Goal: Transaction & Acquisition: Purchase product/service

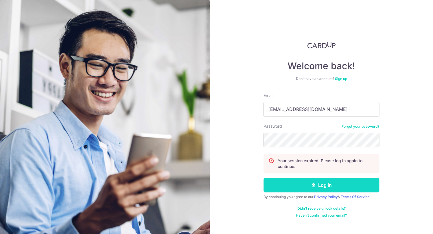
click at [334, 187] on button "Log in" at bounding box center [321, 185] width 116 height 14
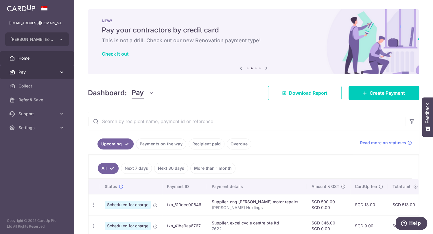
click at [47, 71] on span "Pay" at bounding box center [38, 72] width 38 height 6
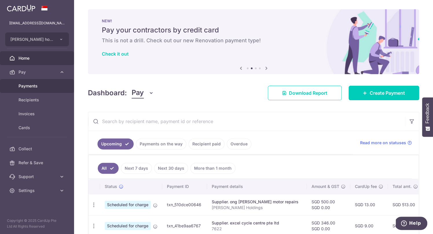
click at [35, 85] on span "Payments" at bounding box center [38, 86] width 38 height 6
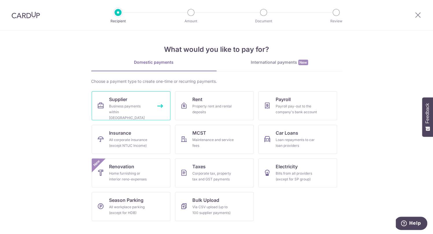
click at [130, 103] on link "Supplier Business payments within Singapore" at bounding box center [131, 105] width 79 height 29
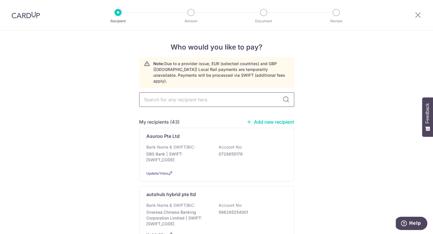
click at [187, 95] on input "text" at bounding box center [216, 99] width 155 height 14
type input "min"
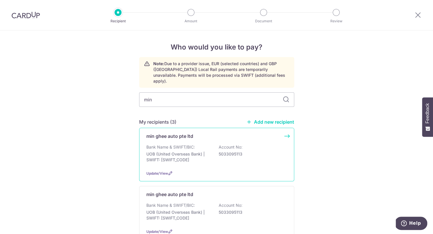
click at [207, 144] on div "Bank Name & SWIFT/BIC: UOB (United Overseas Bank) | SWIFT: UOVBSGSGXXX Account …" at bounding box center [216, 154] width 141 height 21
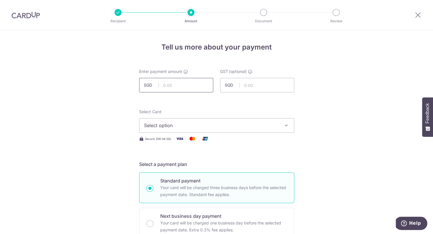
click at [184, 87] on input "text" at bounding box center [176, 85] width 74 height 14
type input "795.70"
click at [241, 109] on div "Select Card Select option Add credit card Your Cards **** 3970" at bounding box center [216, 121] width 155 height 24
click at [236, 119] on button "Select option" at bounding box center [216, 125] width 155 height 14
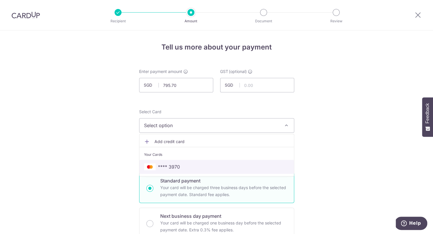
click at [213, 163] on link "**** 3970" at bounding box center [216, 167] width 154 height 14
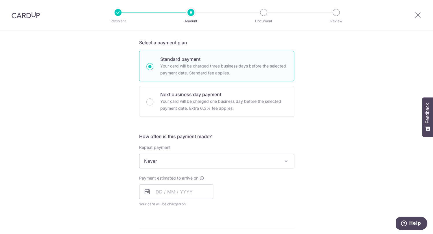
scroll to position [168, 0]
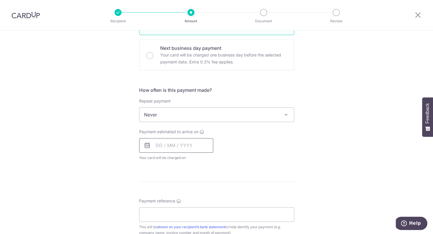
click at [174, 148] on input "text" at bounding box center [176, 145] width 74 height 14
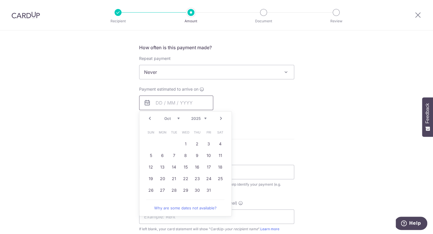
scroll to position [211, 0]
click at [187, 142] on link "1" at bounding box center [185, 143] width 9 height 9
type input "01/10/2025"
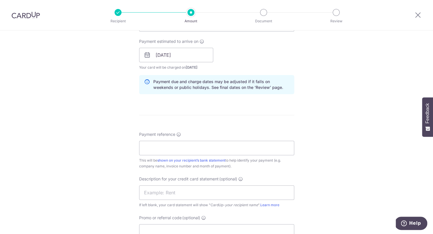
scroll to position [258, 0]
click at [185, 153] on input "Payment reference" at bounding box center [216, 147] width 155 height 14
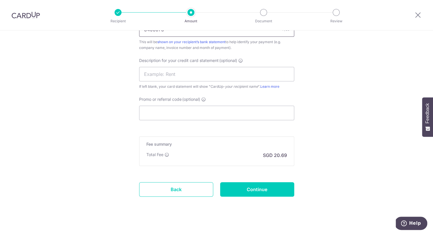
scroll to position [382, 0]
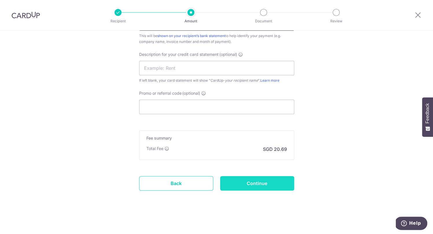
type input "8403978"
click at [257, 186] on input "Continue" at bounding box center [257, 183] width 74 height 14
type input "Create Schedule"
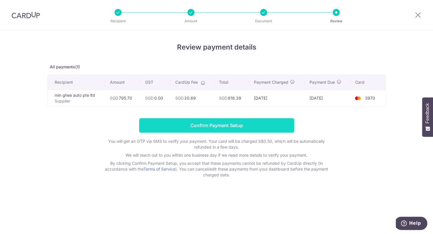
click at [252, 123] on input "Confirm Payment Setup" at bounding box center [216, 125] width 155 height 14
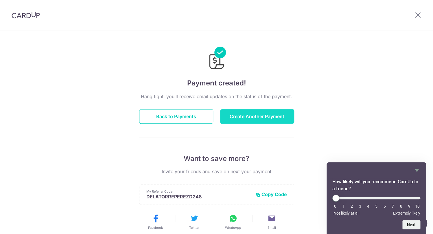
click at [242, 115] on button "Create Another Payment" at bounding box center [257, 116] width 74 height 14
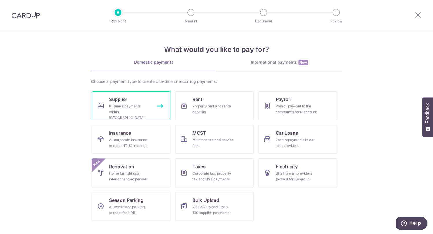
click at [138, 103] on div "Business payments within Singapore" at bounding box center [130, 111] width 42 height 17
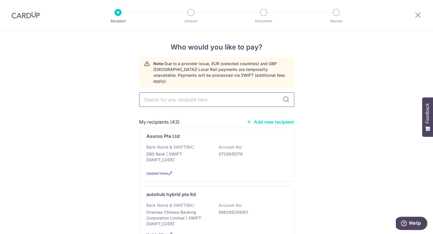
click at [153, 94] on input "text" at bounding box center [216, 99] width 155 height 14
type input "kk"
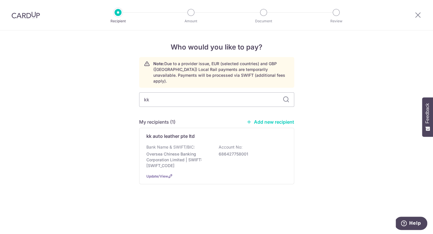
click at [175, 151] on p "Oversea Chinese Banking Corporation Limited | SWIFT: OCBCSGSGXXX" at bounding box center [178, 159] width 65 height 17
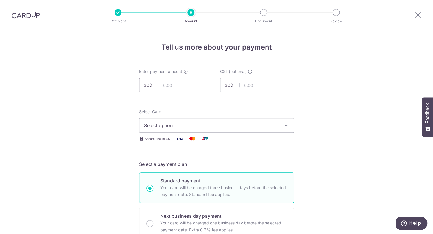
click at [185, 85] on input "text" at bounding box center [176, 85] width 74 height 14
type input "632.20"
click at [249, 127] on span "Select option" at bounding box center [211, 125] width 135 height 7
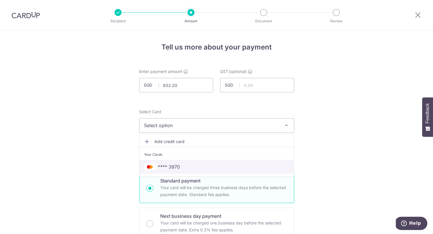
click at [228, 166] on span "**** 3970" at bounding box center [216, 166] width 145 height 7
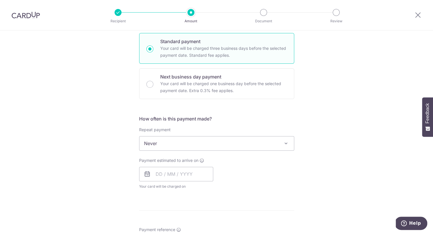
scroll to position [139, 0]
click at [174, 176] on input "text" at bounding box center [176, 173] width 74 height 14
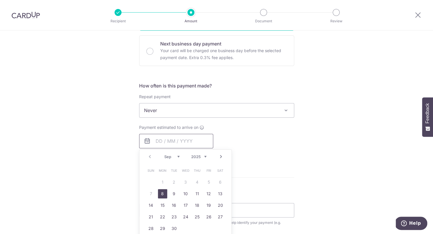
scroll to position [173, 0]
click at [151, 205] on link "14" at bounding box center [150, 204] width 9 height 9
type input "14/09/2025"
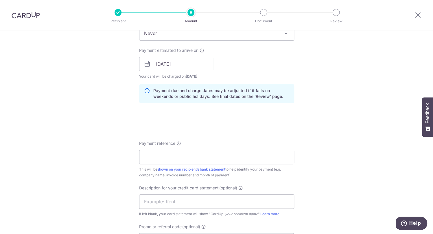
scroll to position [251, 0]
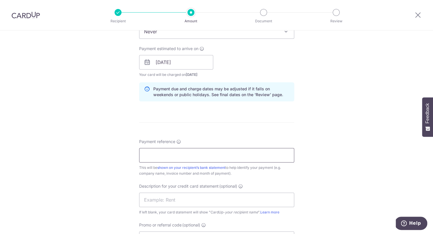
click at [167, 155] on input "Payment reference" at bounding box center [216, 155] width 155 height 14
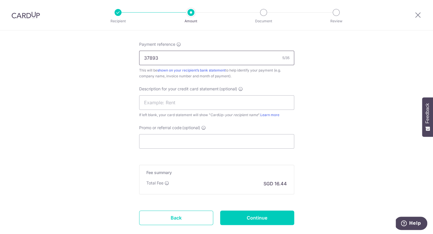
scroll to position [382, 0]
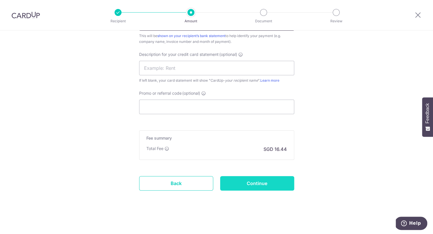
type input "37893"
click at [247, 184] on input "Continue" at bounding box center [257, 183] width 74 height 14
type input "Create Schedule"
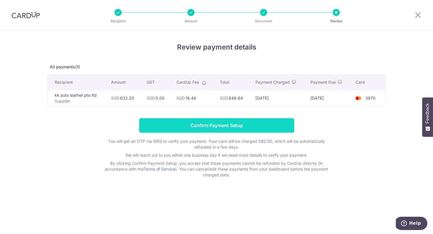
click at [245, 125] on input "Confirm Payment Setup" at bounding box center [216, 125] width 155 height 14
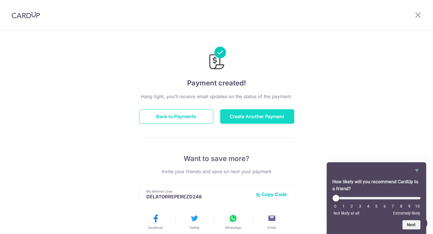
click at [249, 123] on button "Create Another Payment" at bounding box center [257, 116] width 74 height 14
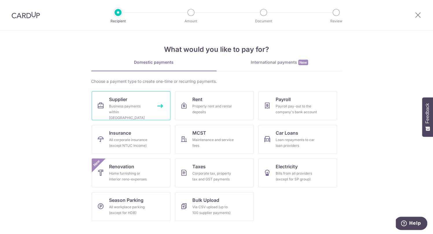
click at [115, 100] on span "Supplier" at bounding box center [118, 99] width 18 height 7
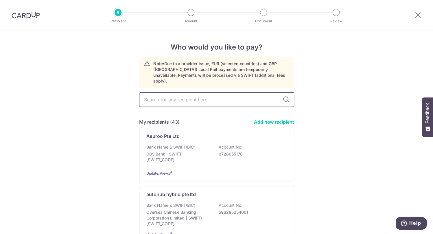
click at [181, 94] on input "text" at bounding box center [216, 99] width 155 height 14
type input "guang"
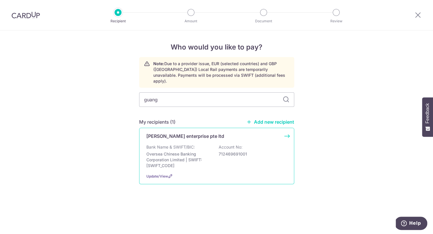
click at [198, 145] on div "Bank Name & SWIFT/BIC: Oversea Chinese Banking Corporation Limited | SWIFT: [SW…" at bounding box center [216, 156] width 141 height 24
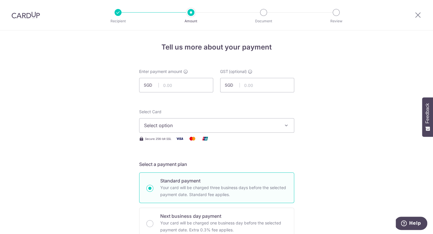
scroll to position [15, 0]
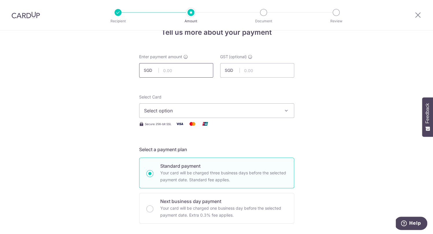
click at [173, 68] on input "text" at bounding box center [176, 70] width 74 height 14
type input "727.00"
click at [184, 109] on span "Select option" at bounding box center [211, 110] width 135 height 7
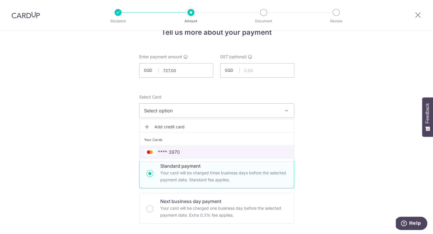
click at [178, 151] on span "**** 3970" at bounding box center [169, 151] width 22 height 7
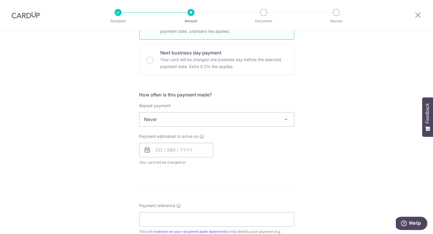
scroll to position [163, 0]
click at [189, 122] on span "Never" at bounding box center [216, 119] width 154 height 14
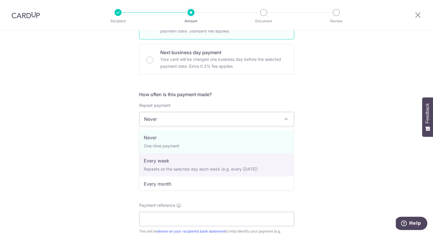
select select "2"
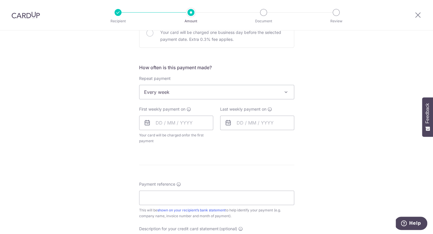
scroll to position [195, 0]
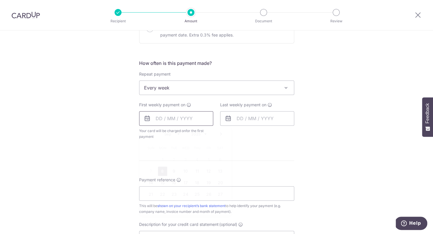
click at [182, 123] on input "text" at bounding box center [176, 118] width 74 height 14
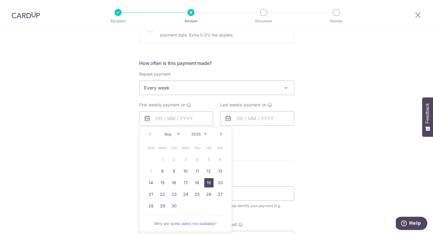
click at [211, 182] on link "19" at bounding box center [208, 182] width 9 height 9
type input "19/09/2025"
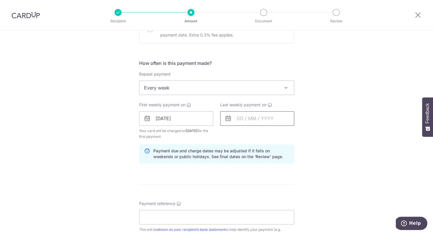
click at [250, 117] on input "text" at bounding box center [257, 118] width 74 height 14
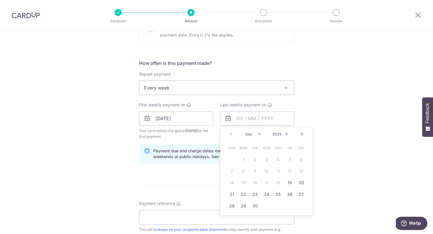
click at [303, 132] on link "Next" at bounding box center [301, 133] width 7 height 7
click at [290, 182] on link "17" at bounding box center [289, 182] width 9 height 9
type input "17/10/2025"
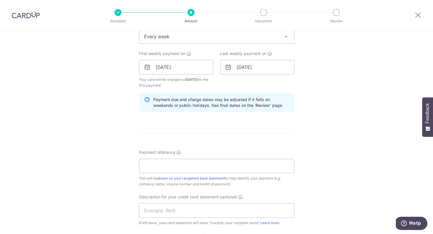
scroll to position [248, 0]
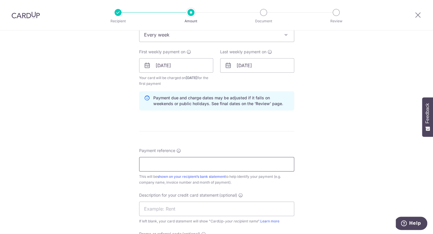
click at [243, 165] on input "Payment reference" at bounding box center [216, 164] width 155 height 14
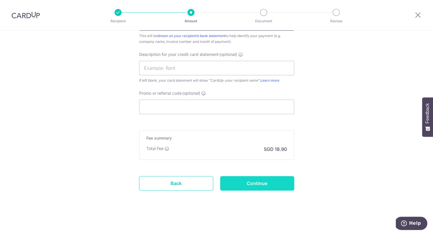
type input "Stark Holdings"
click at [238, 184] on input "Continue" at bounding box center [257, 183] width 74 height 14
type input "Create Schedule"
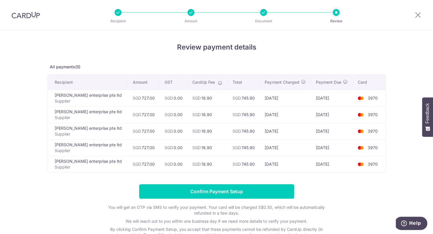
click at [242, 199] on form "Confirm Payment Setup You will get an OTP via SMS to verify your payment. Your …" at bounding box center [216, 214] width 338 height 60
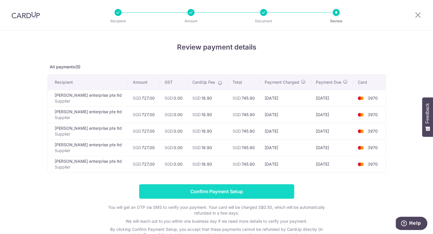
click at [242, 191] on input "Confirm Payment Setup" at bounding box center [216, 191] width 155 height 14
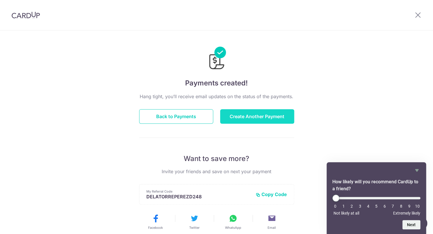
click at [255, 119] on button "Create Another Payment" at bounding box center [257, 116] width 74 height 14
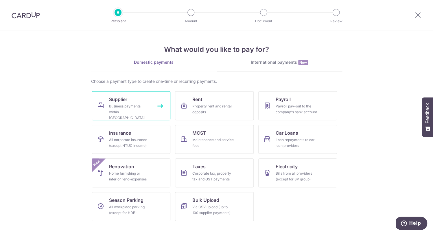
click at [112, 112] on div "Business payments within [GEOGRAPHIC_DATA]" at bounding box center [130, 111] width 42 height 17
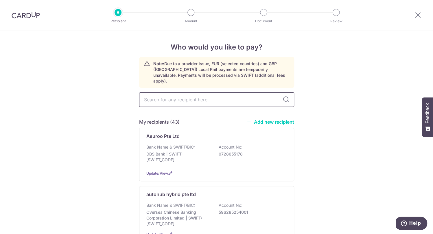
click at [189, 92] on input "text" at bounding box center [216, 99] width 155 height 14
type input "min"
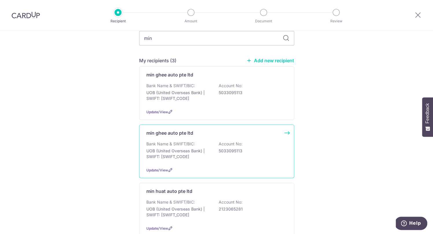
scroll to position [62, 0]
click at [166, 193] on p "min huat auto pte ltd" at bounding box center [169, 190] width 46 height 7
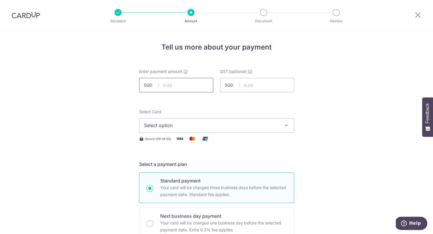
click at [172, 82] on input "text" at bounding box center [176, 85] width 74 height 14
type input "117.72"
click at [190, 126] on span "Select option" at bounding box center [211, 125] width 135 height 7
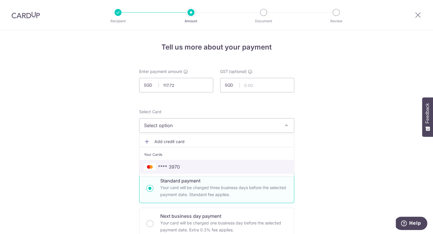
click at [188, 166] on span "**** 3970" at bounding box center [216, 166] width 145 height 7
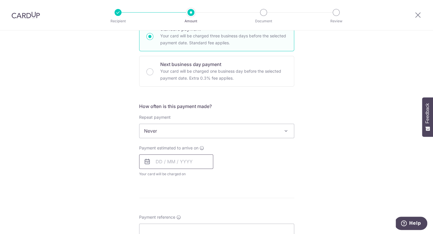
scroll to position [185, 0]
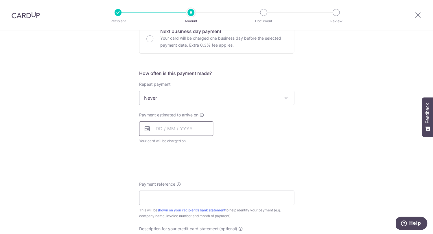
click at [185, 129] on input "text" at bounding box center [176, 128] width 74 height 14
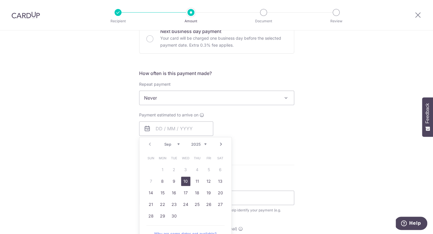
click at [185, 182] on link "10" at bounding box center [185, 180] width 9 height 9
type input "10/09/2025"
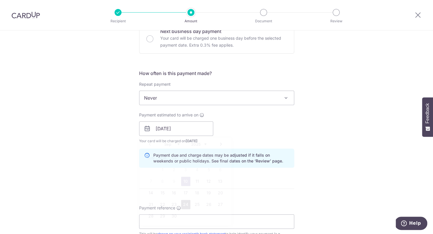
scroll to position [274, 0]
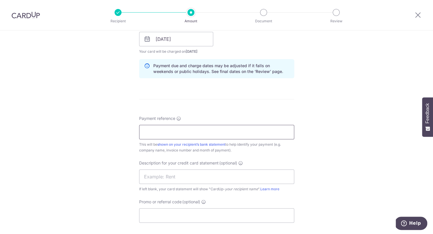
click at [191, 134] on input "Payment reference" at bounding box center [216, 132] width 155 height 14
type input "2"
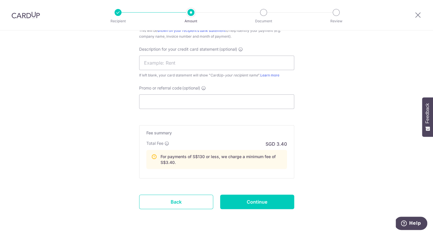
scroll to position [406, 0]
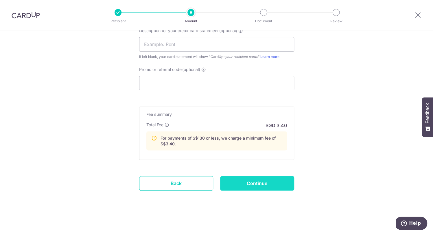
type input "Stark Holdings (I090943-i091587)"
click at [278, 182] on input "Continue" at bounding box center [257, 183] width 74 height 14
type input "Create Schedule"
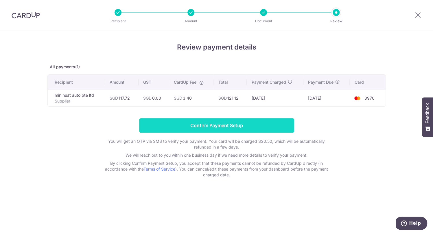
click at [263, 125] on input "Confirm Payment Setup" at bounding box center [216, 125] width 155 height 14
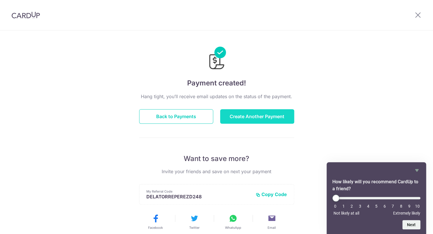
click at [256, 113] on button "Create Another Payment" at bounding box center [257, 116] width 74 height 14
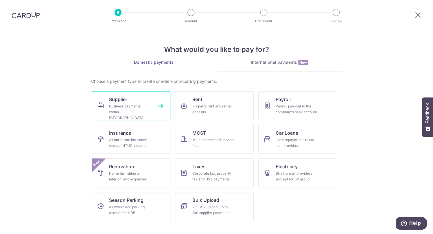
click at [114, 113] on div "Business payments within [GEOGRAPHIC_DATA]" at bounding box center [130, 111] width 42 height 17
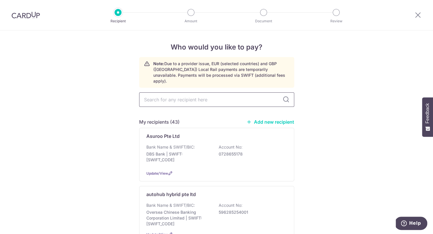
click at [187, 92] on input "text" at bounding box center [216, 99] width 155 height 14
type input "fjt"
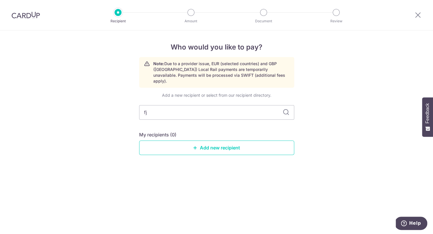
type input "f"
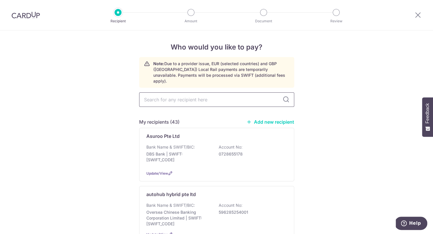
click at [183, 97] on input "text" at bounding box center [216, 99] width 155 height 14
type input "fjt"
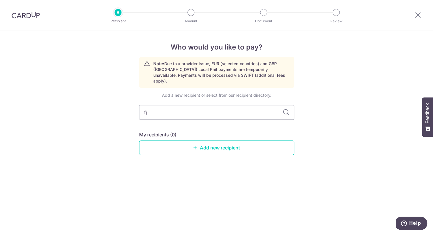
type input "f"
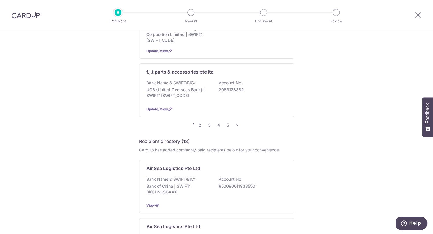
scroll to position [599, 0]
click at [203, 102] on div "Bank Name & SWIFT/BIC: UOB (United Overseas Bank) | SWIFT: UOVBSGSGXXX Account …" at bounding box center [216, 90] width 141 height 21
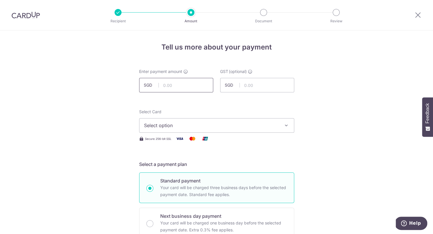
click at [185, 82] on input "text" at bounding box center [176, 85] width 74 height 14
type input "371.00"
click at [193, 122] on span "Select option" at bounding box center [211, 125] width 135 height 7
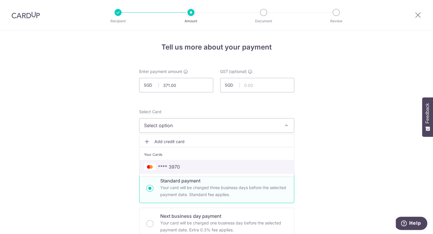
click at [177, 167] on span "**** 3970" at bounding box center [169, 166] width 22 height 7
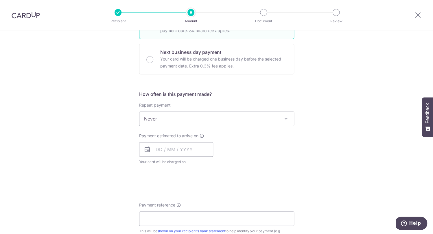
scroll to position [163, 0]
click at [171, 147] on input "text" at bounding box center [176, 149] width 74 height 14
click at [202, 203] on td "11" at bounding box center [197, 202] width 12 height 12
type input "11/09/2025"
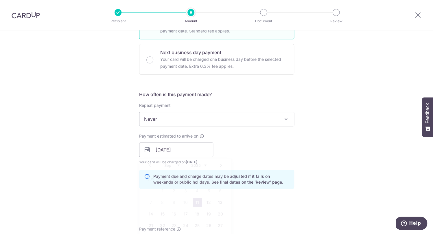
click at [199, 203] on form "Enter payment amount SGD 371.00 371.00 GST (optional) SGD Select Card **** 3970…" at bounding box center [216, 165] width 155 height 520
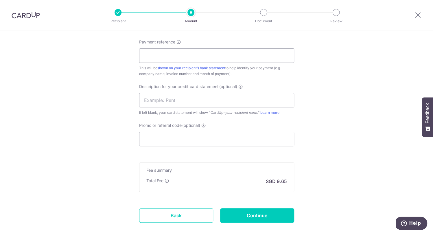
scroll to position [275, 0]
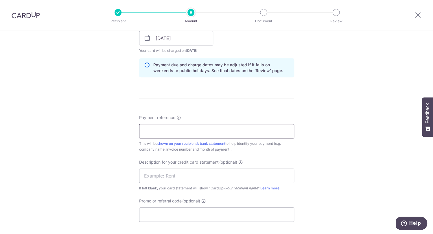
click at [211, 132] on input "Payment reference" at bounding box center [216, 131] width 155 height 14
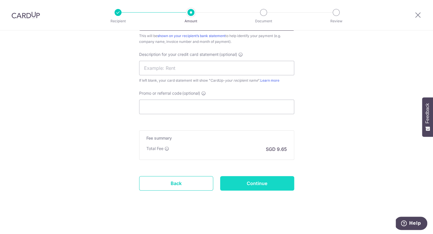
type input "109305"
click at [264, 185] on input "Continue" at bounding box center [257, 183] width 74 height 14
type input "Create Schedule"
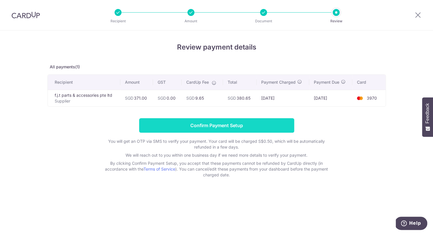
click at [257, 130] on input "Confirm Payment Setup" at bounding box center [216, 125] width 155 height 14
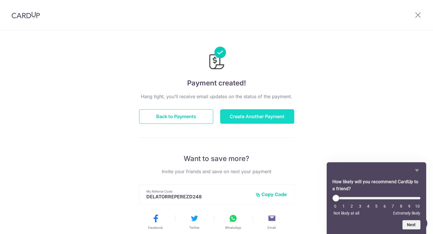
click at [237, 122] on button "Create Another Payment" at bounding box center [257, 116] width 74 height 14
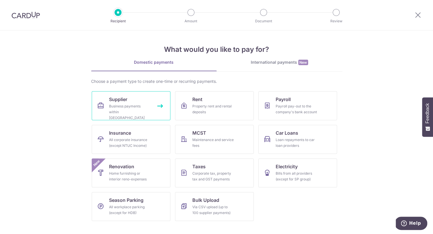
click at [126, 108] on div "Business payments within Singapore" at bounding box center [130, 111] width 42 height 17
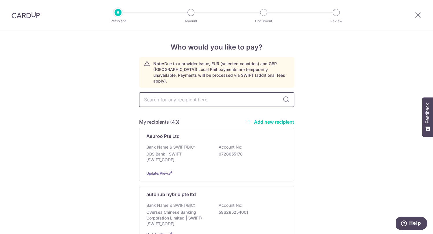
click at [182, 93] on input "text" at bounding box center [216, 99] width 155 height 14
type input "kian"
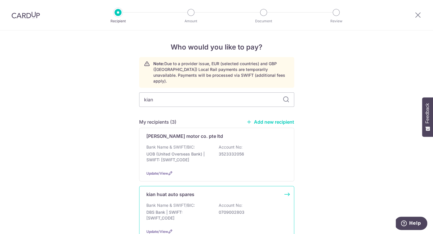
click at [178, 192] on p "kian huat auto spares" at bounding box center [170, 194] width 48 height 7
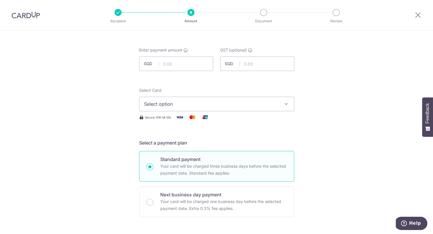
scroll to position [22, 0]
click at [176, 69] on input "text" at bounding box center [176, 63] width 74 height 14
type input "74.12"
click at [186, 108] on button "Select option" at bounding box center [216, 103] width 155 height 14
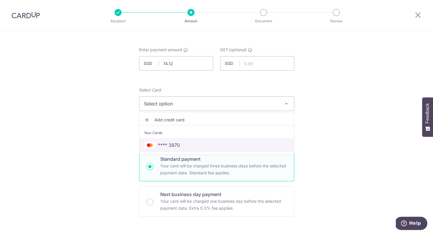
click at [180, 145] on span "**** 3970" at bounding box center [216, 144] width 145 height 7
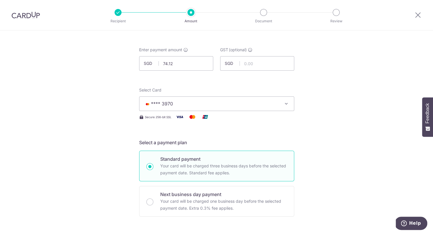
scroll to position [154, 0]
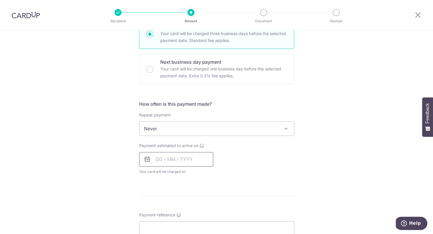
click at [179, 160] on input "text" at bounding box center [176, 159] width 74 height 14
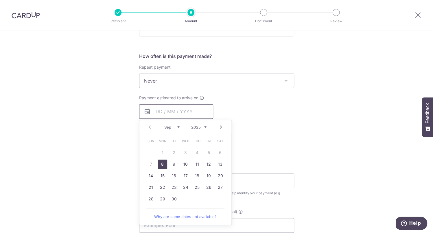
scroll to position [202, 0]
click at [185, 163] on link "10" at bounding box center [185, 163] width 9 height 9
type input "10/09/2025"
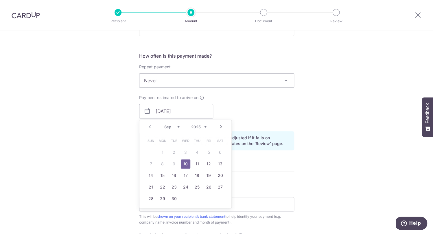
scroll to position [313, 0]
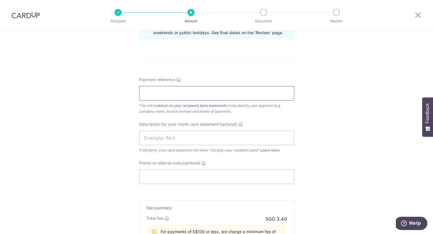
click at [190, 93] on input "Payment reference" at bounding box center [216, 93] width 155 height 14
type input "ar202508-0258"
click at [200, 142] on input "text" at bounding box center [216, 137] width 155 height 14
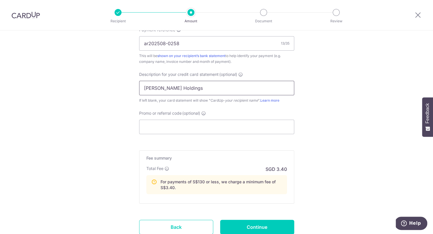
scroll to position [406, 0]
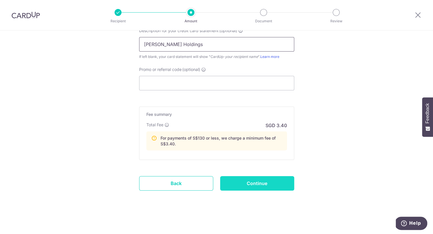
type input "Stark Holdings"
click at [260, 180] on input "Continue" at bounding box center [257, 183] width 74 height 14
type input "Create Schedule"
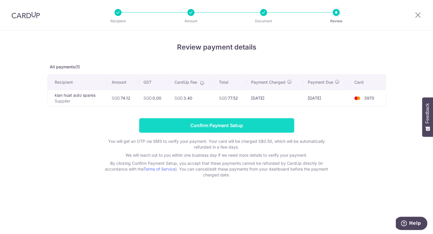
click at [255, 123] on input "Confirm Payment Setup" at bounding box center [216, 125] width 155 height 14
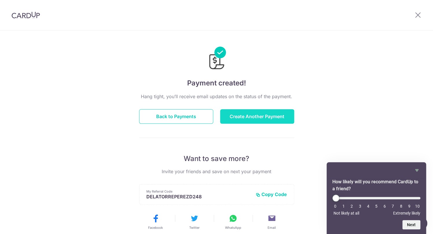
click at [261, 119] on button "Create Another Payment" at bounding box center [257, 116] width 74 height 14
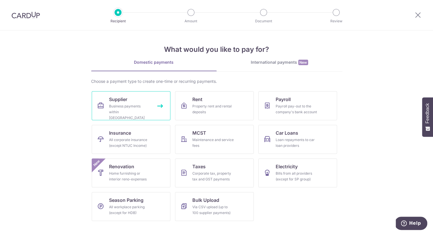
click at [123, 110] on div "Business payments within Singapore" at bounding box center [130, 111] width 42 height 17
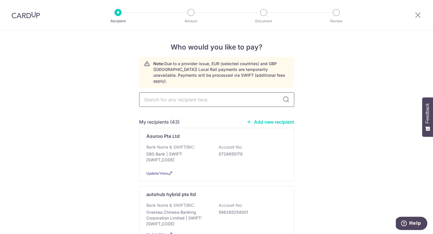
click at [185, 99] on input "text" at bounding box center [216, 99] width 155 height 14
type input "con"
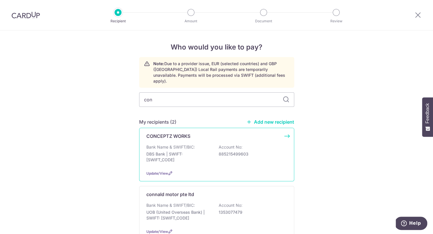
scroll to position [31, 0]
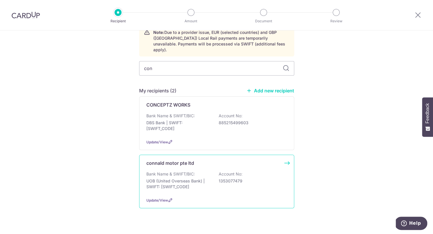
click at [187, 161] on p "connald motor pte ltd" at bounding box center [170, 162] width 48 height 7
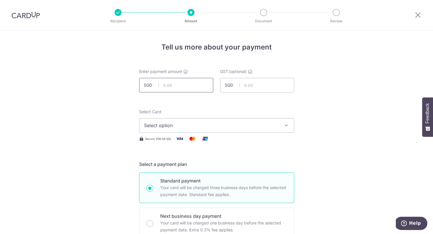
click at [184, 86] on input "text" at bounding box center [176, 85] width 74 height 14
type input "500.00"
click at [188, 126] on span "Select option" at bounding box center [211, 125] width 135 height 7
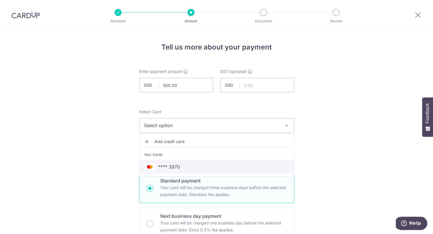
click at [177, 165] on span "**** 3970" at bounding box center [169, 166] width 22 height 7
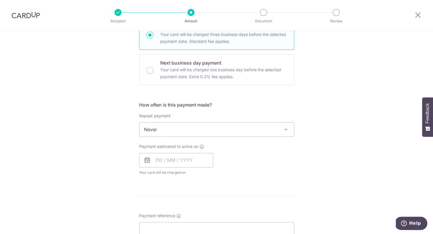
scroll to position [155, 0]
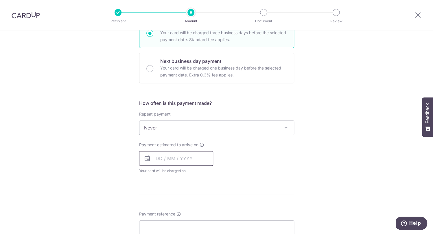
click at [177, 158] on input "text" at bounding box center [176, 158] width 74 height 14
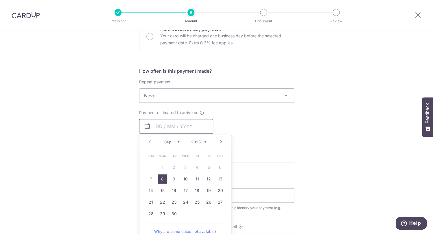
scroll to position [190, 0]
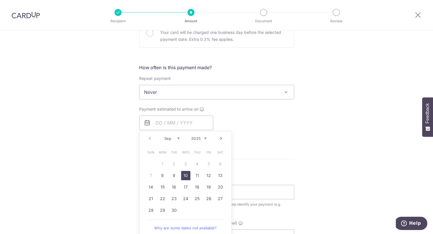
click at [183, 175] on link "10" at bounding box center [185, 175] width 9 height 9
type input "10/09/2025"
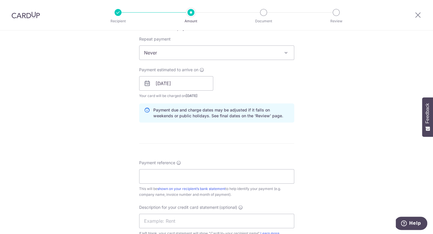
scroll to position [228, 0]
click at [198, 55] on span "Never" at bounding box center [216, 54] width 154 height 14
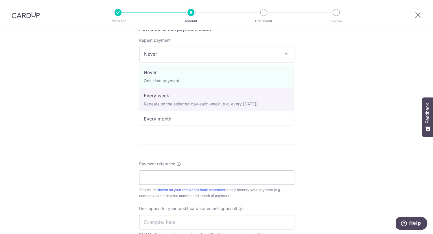
select select "2"
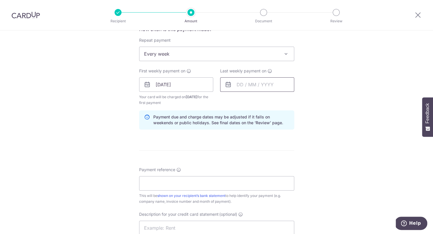
click at [256, 85] on input "text" at bounding box center [257, 84] width 74 height 14
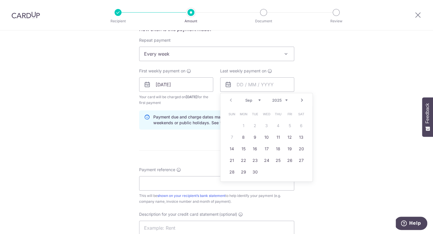
click at [305, 99] on link "Next" at bounding box center [301, 100] width 7 height 7
click at [266, 140] on link "8" at bounding box center [266, 136] width 9 height 9
type input "08/10/2025"
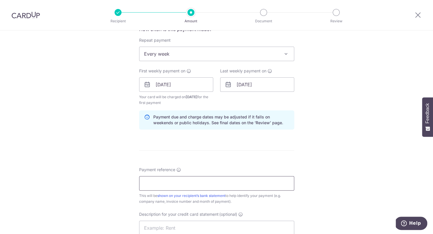
click at [233, 179] on input "Payment reference" at bounding box center [216, 183] width 155 height 14
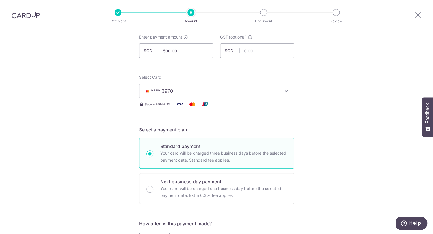
scroll to position [0, 0]
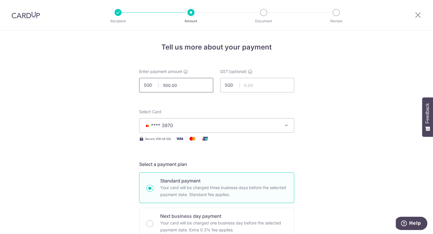
type input "Stark Holdings"
click at [168, 86] on input "500.00" at bounding box center [176, 85] width 74 height 14
type input "550.00"
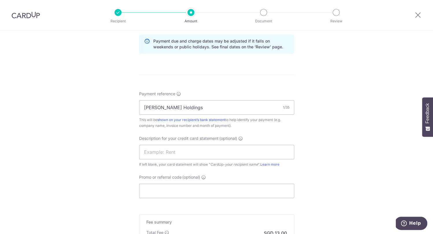
scroll to position [311, 0]
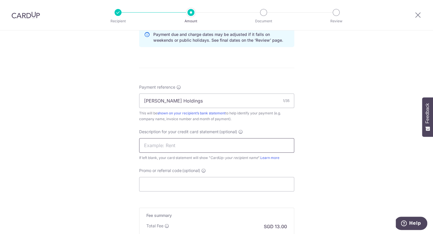
click at [240, 147] on input "text" at bounding box center [216, 145] width 155 height 14
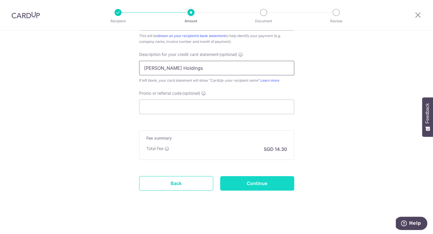
type input "Stark Holdings"
click at [255, 180] on input "Continue" at bounding box center [257, 183] width 74 height 14
type input "Create Schedule"
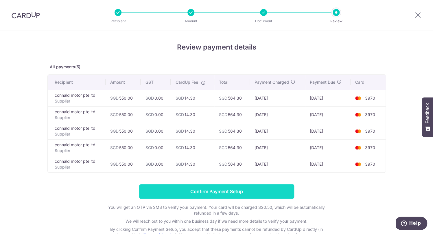
click at [261, 194] on input "Confirm Payment Setup" at bounding box center [216, 191] width 155 height 14
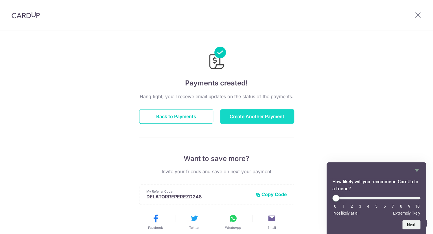
click at [267, 119] on button "Create Another Payment" at bounding box center [257, 116] width 74 height 14
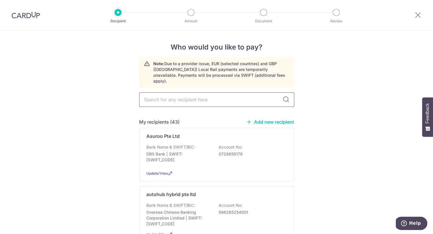
click at [174, 95] on input "text" at bounding box center [216, 99] width 155 height 14
type input "jack"
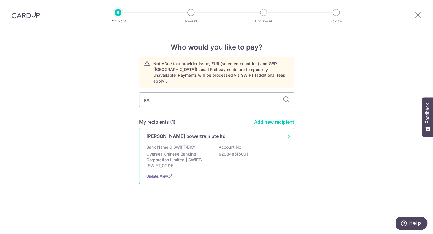
click at [178, 144] on p "Bank Name & SWIFT/BIC:" at bounding box center [170, 147] width 49 height 6
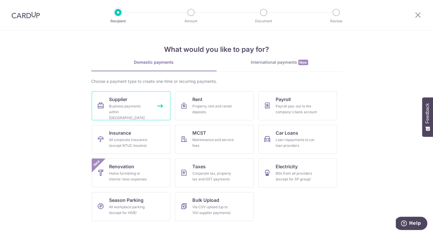
click at [149, 108] on div "Business payments within [GEOGRAPHIC_DATA]" at bounding box center [130, 111] width 42 height 17
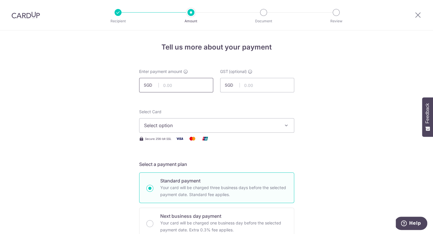
click at [180, 88] on input "text" at bounding box center [176, 85] width 74 height 14
type input "1,635.00"
click at [241, 122] on span "Select option" at bounding box center [211, 125] width 135 height 7
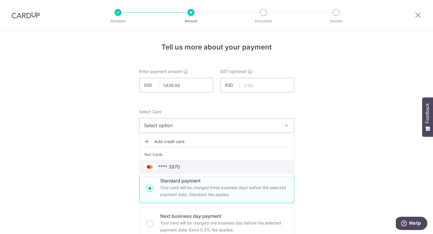
click at [210, 169] on span "**** 3970" at bounding box center [216, 166] width 145 height 7
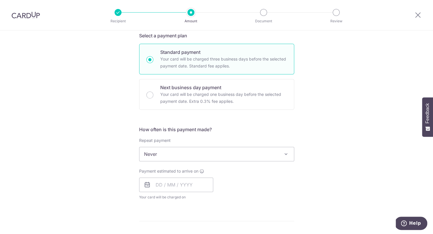
scroll to position [144, 0]
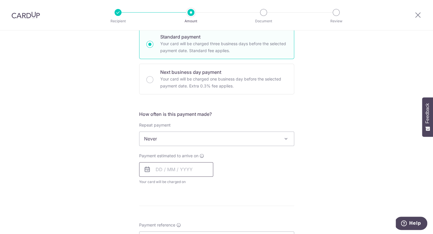
click at [186, 169] on input "text" at bounding box center [176, 169] width 74 height 14
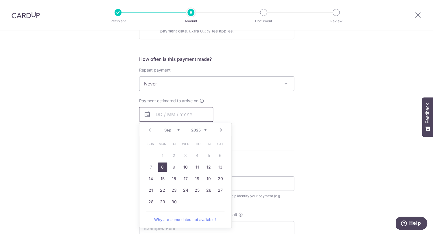
scroll to position [199, 0]
click at [161, 178] on link "15" at bounding box center [162, 178] width 9 height 9
type input "15/09/2025"
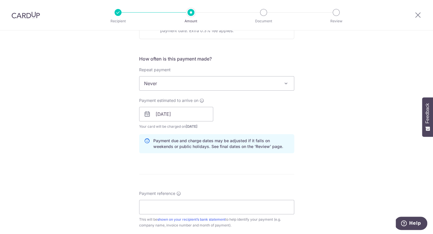
scroll to position [317, 0]
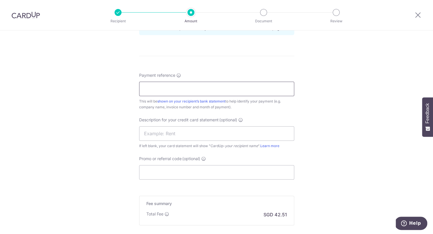
click at [177, 91] on input "Payment reference" at bounding box center [216, 89] width 155 height 14
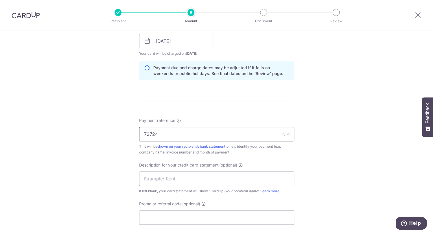
scroll to position [382, 0]
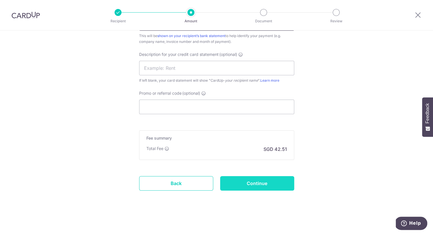
type input "72724"
click at [235, 189] on input "Continue" at bounding box center [257, 183] width 74 height 14
type input "Create Schedule"
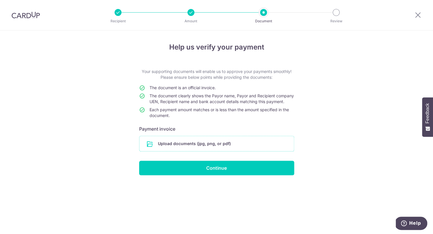
click at [204, 146] on input "file" at bounding box center [216, 143] width 154 height 15
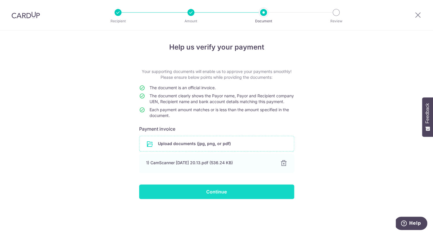
click at [263, 197] on input "Continue" at bounding box center [216, 191] width 155 height 14
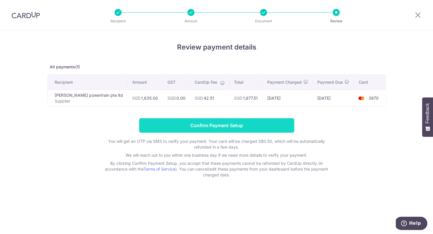
click at [245, 123] on input "Confirm Payment Setup" at bounding box center [216, 125] width 155 height 14
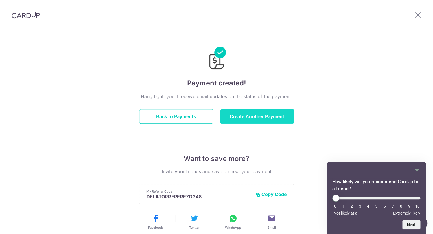
click at [242, 115] on button "Create Another Payment" at bounding box center [257, 116] width 74 height 14
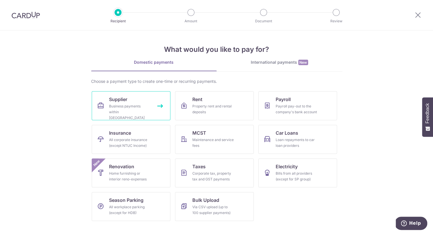
click at [117, 106] on div "Business payments within Singapore" at bounding box center [130, 111] width 42 height 17
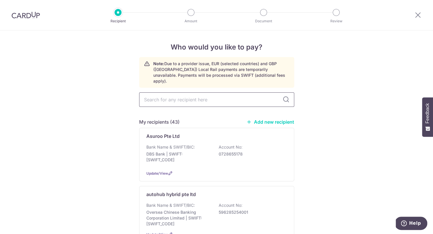
click at [187, 98] on input "text" at bounding box center [216, 99] width 155 height 14
type input "koon"
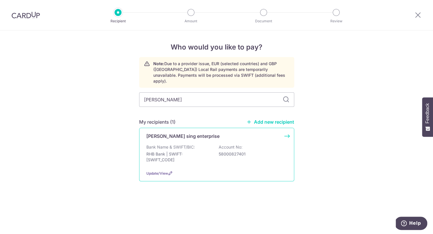
click at [207, 151] on p "RHB Bank | SWIFT: RHBBSGSGXXX" at bounding box center [178, 157] width 65 height 12
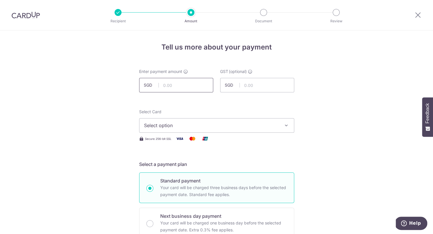
click at [172, 82] on input "text" at bounding box center [176, 85] width 74 height 14
type input "261.60"
click at [170, 126] on span "Select option" at bounding box center [211, 125] width 135 height 7
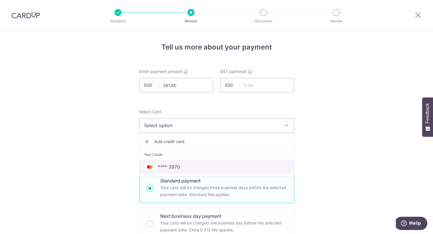
click at [163, 165] on span "**** 3970" at bounding box center [169, 166] width 22 height 7
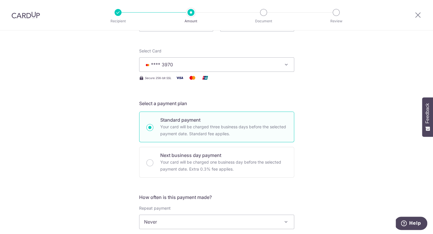
scroll to position [222, 0]
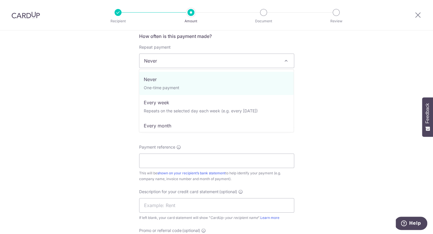
click at [177, 62] on span "Never" at bounding box center [216, 61] width 154 height 14
click at [167, 139] on form "Enter payment amount SGD 261.60 261.60 GST (optional) SGD Select Card **** 3970…" at bounding box center [216, 95] width 155 height 497
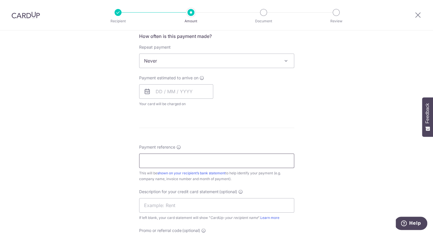
click at [167, 159] on input "Payment reference" at bounding box center [216, 160] width 155 height 14
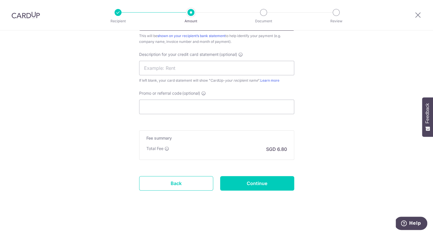
scroll to position [175, 0]
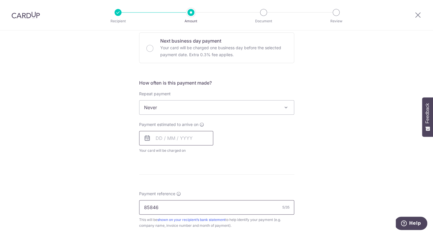
type input "85846"
click at [177, 139] on input "text" at bounding box center [176, 138] width 74 height 14
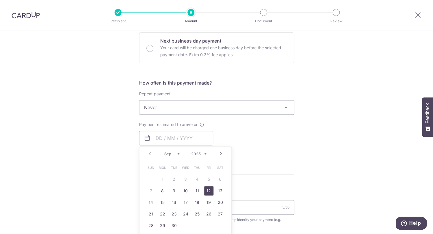
click at [211, 190] on link "12" at bounding box center [208, 190] width 9 height 9
type input "12/09/2025"
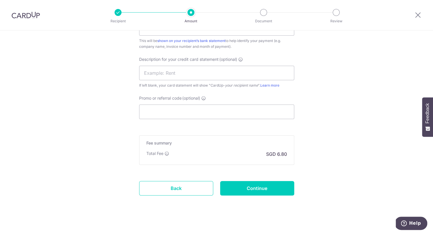
scroll to position [382, 0]
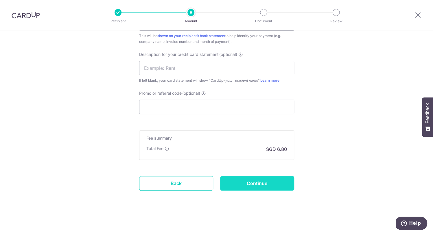
click at [238, 183] on input "Continue" at bounding box center [257, 183] width 74 height 14
type input "Create Schedule"
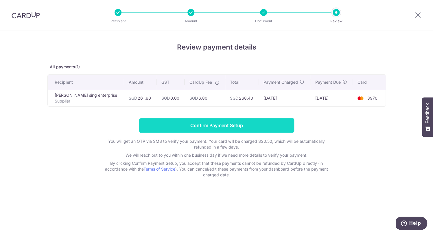
click at [236, 130] on input "Confirm Payment Setup" at bounding box center [216, 125] width 155 height 14
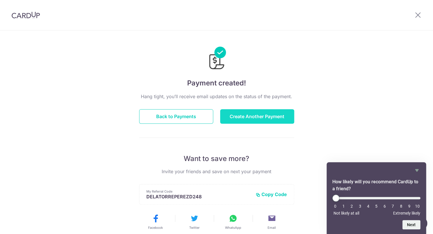
click at [265, 120] on button "Create Another Payment" at bounding box center [257, 116] width 74 height 14
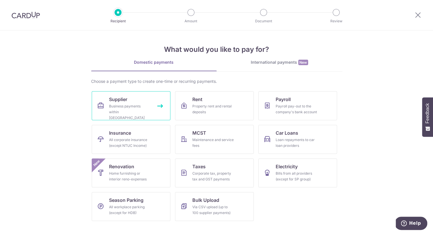
click at [121, 110] on div "Business payments within Singapore" at bounding box center [130, 111] width 42 height 17
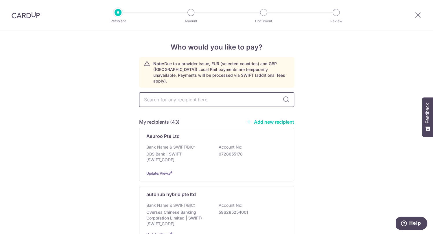
click at [166, 94] on input "text" at bounding box center [216, 99] width 155 height 14
type input "c.t"
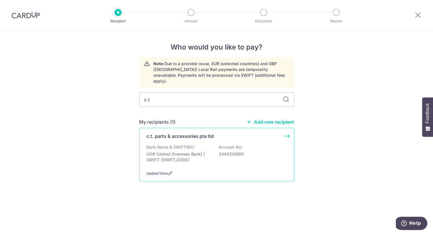
click at [166, 134] on div "c.t. parts & accessories pte ltd Bank Name & SWIFT/BIC: UOB (United Overseas Ba…" at bounding box center [216, 155] width 155 height 54
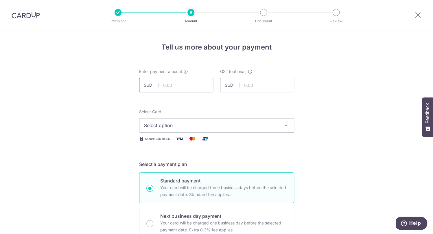
click at [170, 86] on input "text" at bounding box center [176, 85] width 74 height 14
type input "256.15"
click at [179, 124] on span "Select option" at bounding box center [211, 125] width 135 height 7
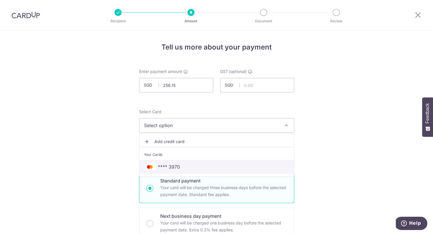
click at [176, 166] on span "**** 3970" at bounding box center [169, 166] width 22 height 7
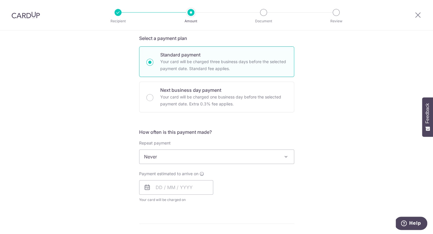
scroll to position [127, 0]
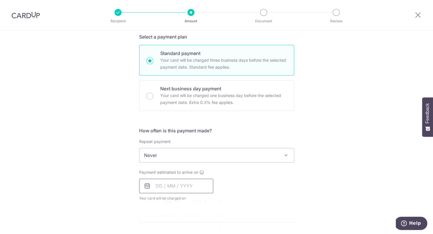
click at [158, 187] on input "text" at bounding box center [176, 185] width 74 height 14
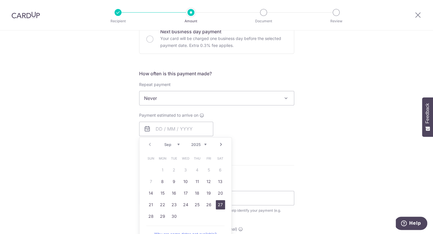
click at [219, 203] on link "27" at bounding box center [220, 204] width 9 height 9
type input "27/09/2025"
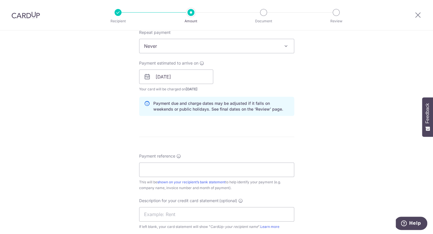
scroll to position [246, 0]
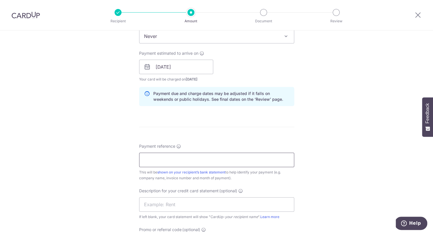
click at [222, 158] on input "Payment reference" at bounding box center [216, 159] width 155 height 14
click at [145, 161] on input "71531-" at bounding box center [216, 159] width 155 height 14
click at [184, 161] on input "071531-" at bounding box center [216, 159] width 155 height 14
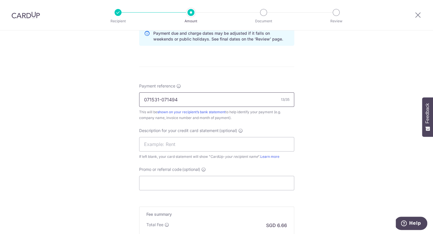
scroll to position [323, 0]
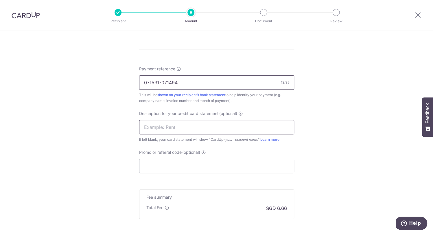
type input "071531-071494"
click at [179, 125] on input "text" at bounding box center [216, 127] width 155 height 14
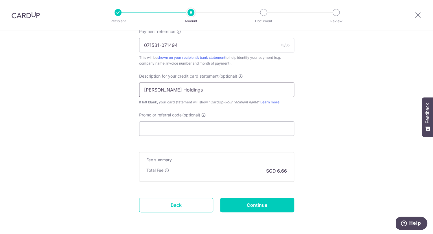
scroll to position [382, 0]
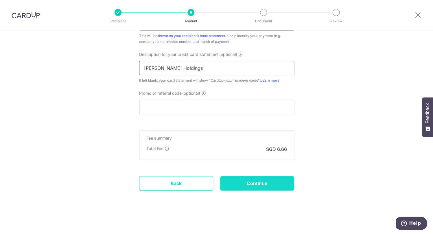
type input "Stark Holdings"
click at [273, 180] on input "Continue" at bounding box center [257, 183] width 74 height 14
type input "Create Schedule"
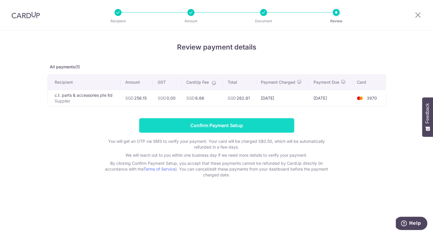
click at [254, 123] on input "Confirm Payment Setup" at bounding box center [216, 125] width 155 height 14
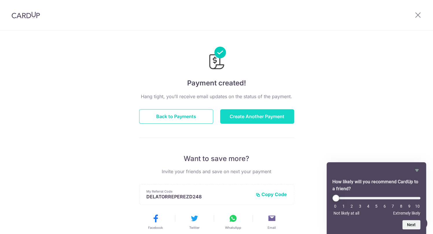
click at [240, 117] on button "Create Another Payment" at bounding box center [257, 116] width 74 height 14
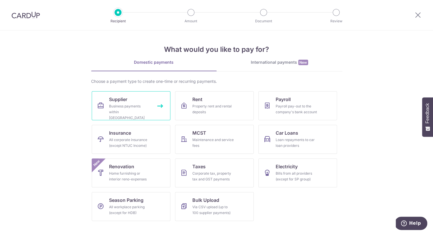
click at [127, 102] on span "Supplier" at bounding box center [118, 99] width 18 height 7
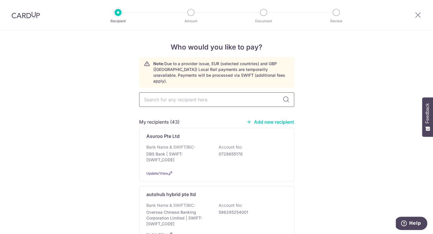
click at [162, 99] on input "text" at bounding box center [216, 99] width 155 height 14
type input "c"
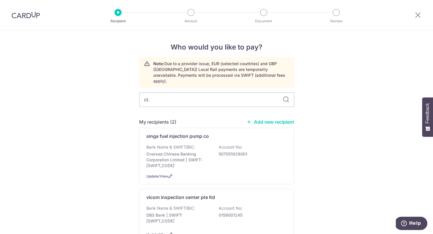
type input "ct.t"
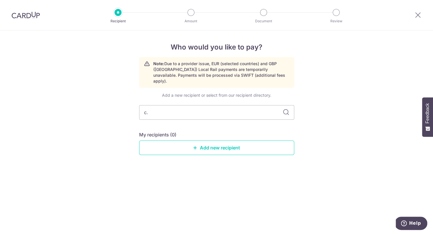
type input "c.t"
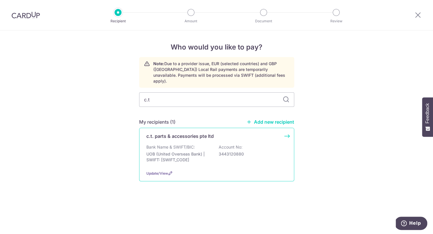
click at [175, 138] on div "c.t. parts & accessories pte ltd Bank Name & SWIFT/BIC: UOB (United Overseas Ba…" at bounding box center [216, 155] width 155 height 54
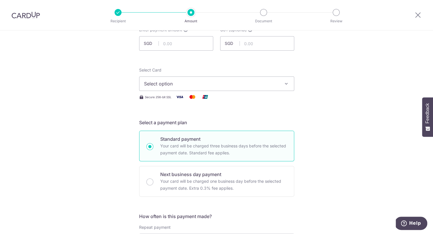
scroll to position [40, 0]
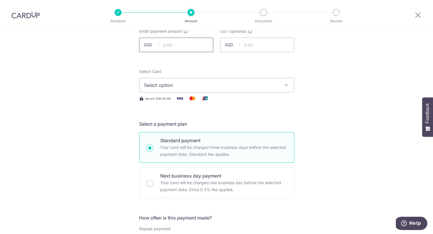
click at [175, 42] on input "text" at bounding box center [176, 45] width 74 height 14
type input "500.00"
click at [181, 85] on span "Select option" at bounding box center [211, 85] width 135 height 7
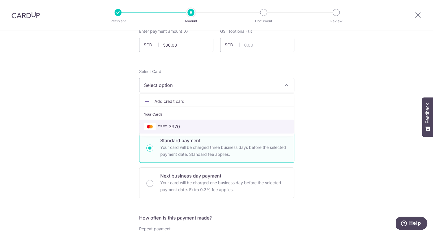
click at [178, 127] on span "**** 3970" at bounding box center [169, 126] width 22 height 7
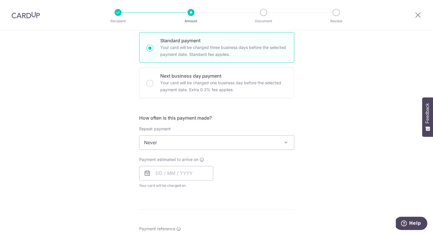
scroll to position [141, 0]
click at [175, 143] on span "Never" at bounding box center [216, 142] width 154 height 14
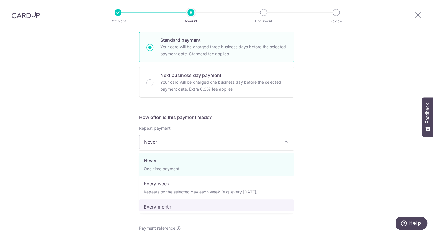
select select "3"
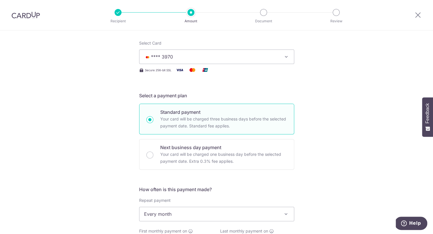
scroll to position [146, 0]
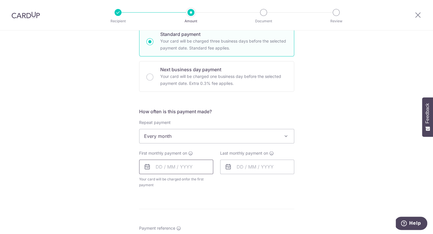
click at [176, 167] on input "text" at bounding box center [176, 166] width 74 height 14
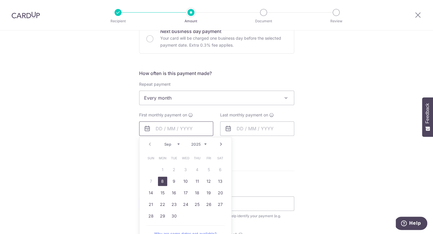
scroll to position [186, 0]
click at [176, 203] on link "23" at bounding box center [173, 202] width 9 height 9
type input "23/09/2025"
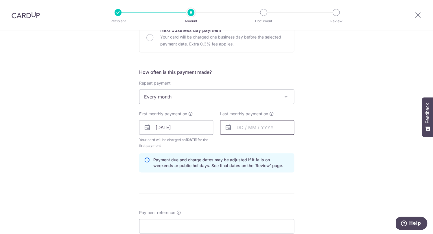
click at [244, 128] on input "text" at bounding box center [257, 127] width 74 height 14
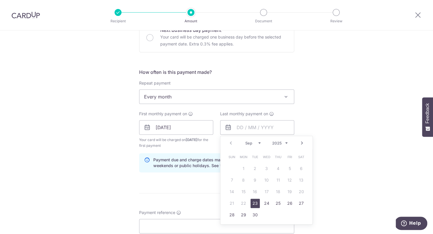
click at [291, 144] on div "Prev Next Sep Oct Nov Dec 2025 2026 2027 2028 2029 2030 2031 2032 2033 2034 2035" at bounding box center [266, 143] width 92 height 14
click at [255, 200] on link "19" at bounding box center [254, 202] width 9 height 9
type input "19/05/2026"
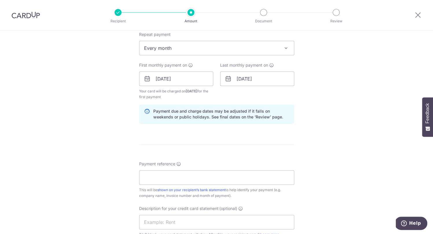
scroll to position [236, 0]
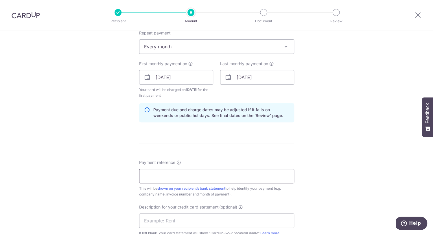
click at [248, 177] on input "Payment reference" at bounding box center [216, 176] width 155 height 14
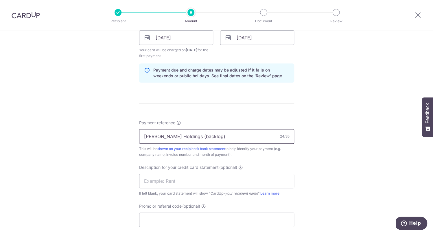
scroll to position [275, 0]
type input "Stark Holdings (backlog)"
click at [197, 185] on input "text" at bounding box center [216, 181] width 155 height 14
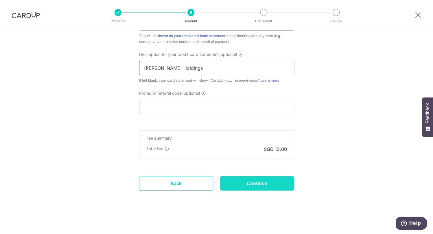
type input "[PERSON_NAME] Holdings"
click at [244, 184] on input "Continue" at bounding box center [257, 183] width 74 height 14
type input "Create Schedule"
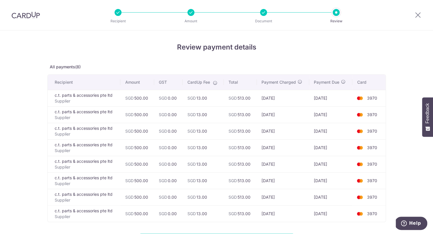
scroll to position [93, 0]
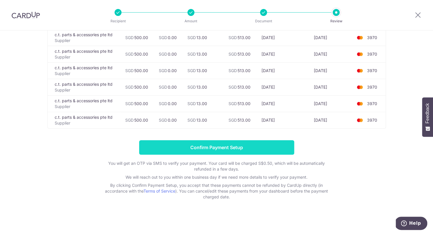
click at [236, 151] on input "Confirm Payment Setup" at bounding box center [216, 147] width 155 height 14
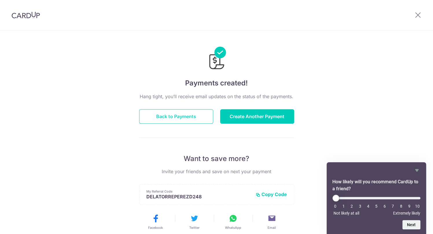
click at [179, 122] on button "Back to Payments" at bounding box center [176, 116] width 74 height 14
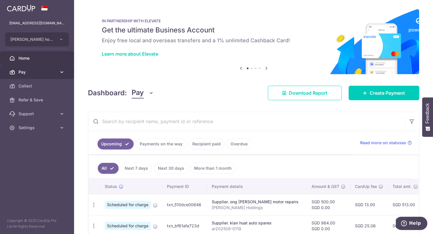
click at [46, 70] on span "Pay" at bounding box center [38, 72] width 38 height 6
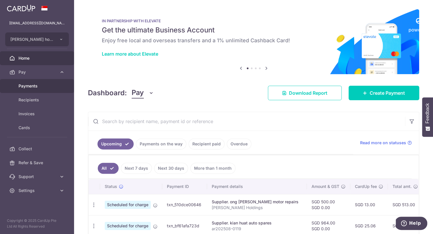
click at [38, 91] on link "Payments" at bounding box center [37, 86] width 74 height 14
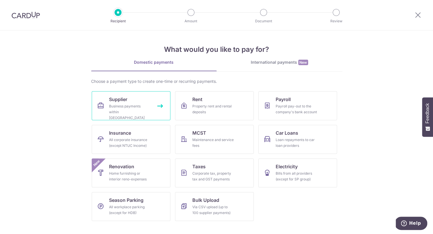
click at [133, 109] on div "Business payments within [GEOGRAPHIC_DATA]" at bounding box center [130, 111] width 42 height 17
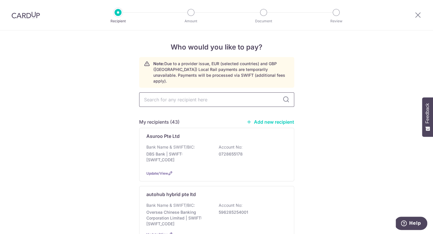
click at [167, 95] on input "text" at bounding box center [216, 99] width 155 height 14
type input "meg"
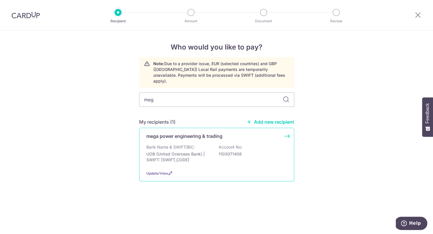
click at [167, 133] on p "mega power engineering & trading" at bounding box center [184, 135] width 76 height 7
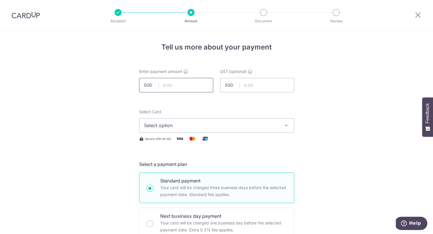
click at [182, 87] on input "text" at bounding box center [176, 85] width 74 height 14
type input "302.00"
click at [188, 126] on span "Select option" at bounding box center [211, 125] width 135 height 7
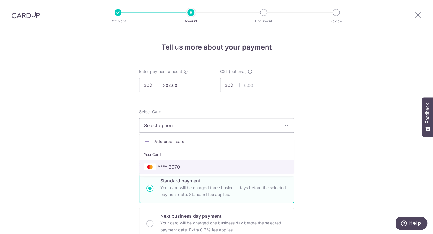
click at [179, 163] on link "**** 3970" at bounding box center [216, 167] width 154 height 14
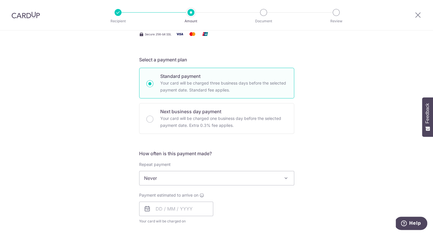
scroll to position [128, 0]
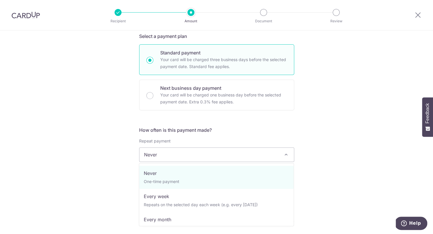
click at [173, 160] on span "Never" at bounding box center [216, 155] width 154 height 14
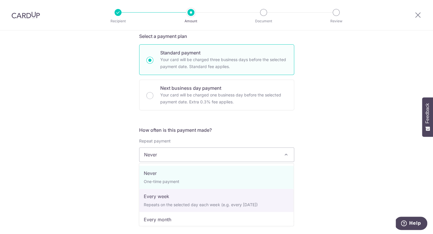
select select "2"
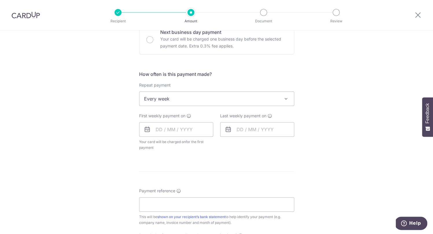
scroll to position [181, 0]
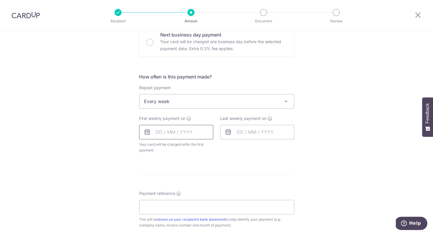
click at [174, 130] on input "text" at bounding box center [176, 132] width 74 height 14
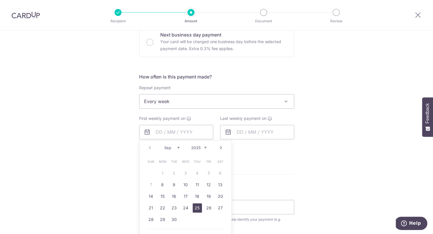
click at [198, 206] on link "25" at bounding box center [197, 207] width 9 height 9
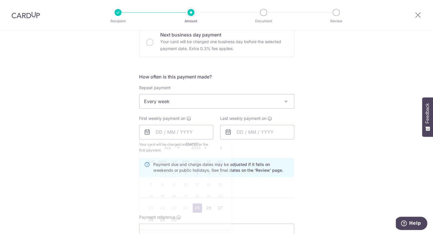
type input "25/09/2025"
click at [250, 134] on input "text" at bounding box center [257, 132] width 74 height 14
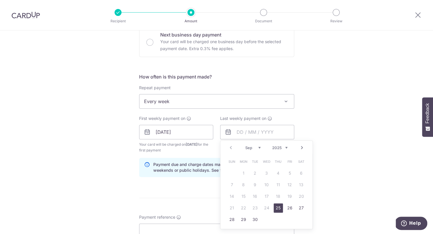
click at [305, 148] on link "Next" at bounding box center [301, 147] width 7 height 7
click at [276, 185] on link "9" at bounding box center [278, 184] width 9 height 9
type input "09/10/2025"
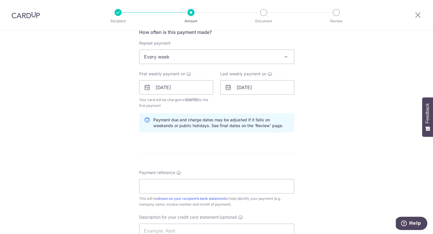
scroll to position [226, 0]
click at [203, 191] on input "Payment reference" at bounding box center [216, 185] width 155 height 14
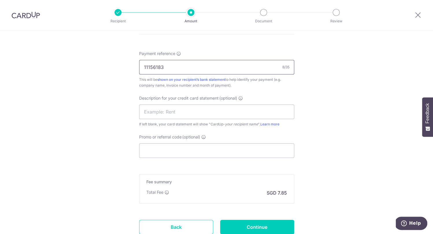
scroll to position [368, 0]
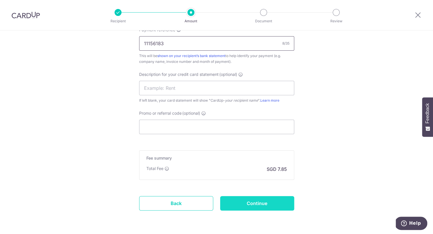
type input "11156183"
click at [276, 205] on input "Continue" at bounding box center [257, 203] width 74 height 14
type input "Create Schedule"
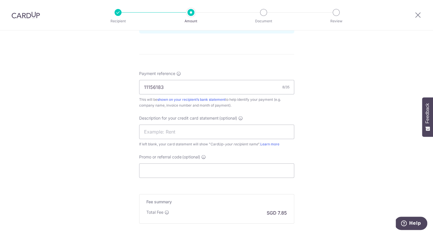
scroll to position [276, 0]
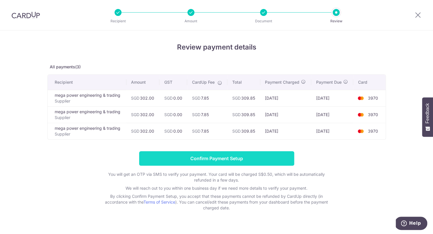
click at [218, 161] on input "Confirm Payment Setup" at bounding box center [216, 158] width 155 height 14
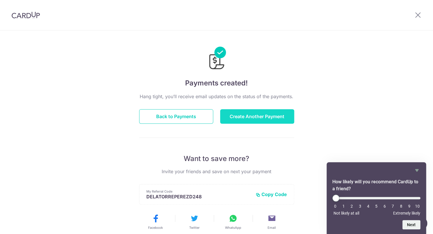
click at [261, 114] on button "Create Another Payment" at bounding box center [257, 116] width 74 height 14
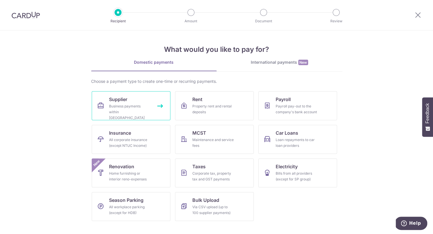
click at [115, 108] on div "Business payments within [GEOGRAPHIC_DATA]" at bounding box center [130, 111] width 42 height 17
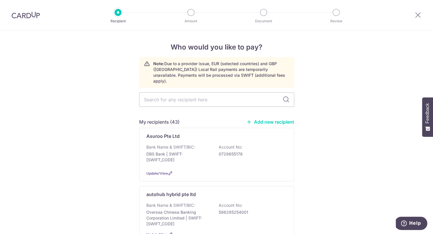
click at [258, 119] on div "My recipients (43) Add new recipient" at bounding box center [216, 121] width 155 height 7
click at [259, 119] on link "Add new recipient" at bounding box center [270, 122] width 48 height 6
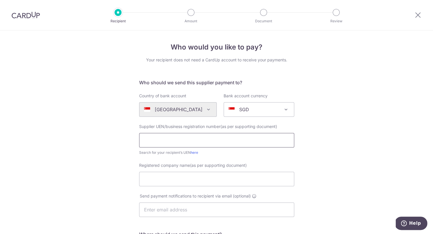
click at [226, 141] on input "text" at bounding box center [216, 140] width 155 height 14
type input "201900294D"
click at [212, 175] on input "Registered company name(as per supporting document)" at bounding box center [216, 179] width 155 height 14
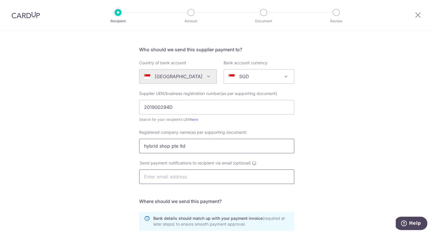
type input "hybrid shop pte ltd"
click at [200, 177] on input "text" at bounding box center [216, 176] width 155 height 14
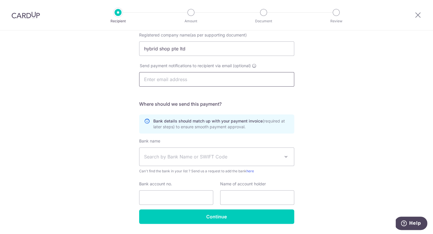
scroll to position [141, 0]
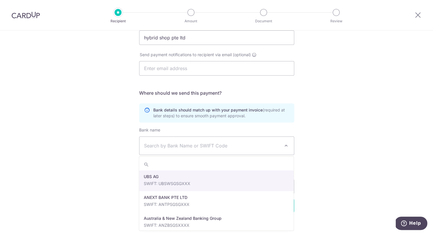
click at [200, 147] on span "Search by Bank Name or SWIFT Code" at bounding box center [212, 145] width 136 height 7
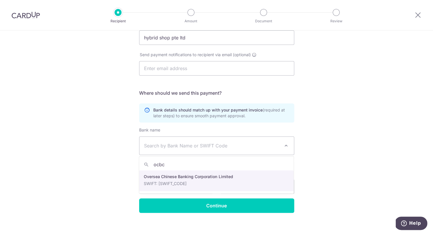
type input "ocbc"
select select "12"
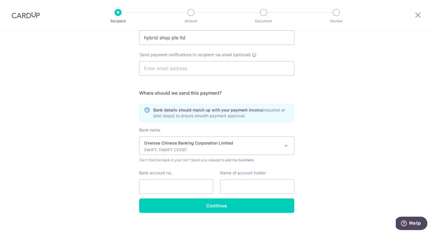
scroll to position [147, 0]
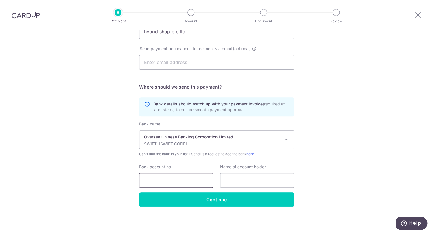
click at [188, 176] on input "Bank account no." at bounding box center [176, 180] width 74 height 14
type input "713150498001"
click at [245, 183] on input "text" at bounding box center [257, 180] width 74 height 14
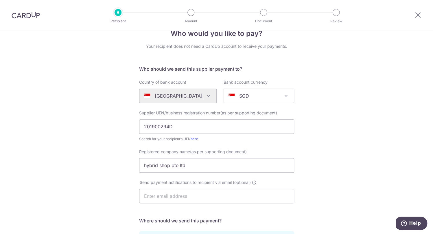
scroll to position [0, 0]
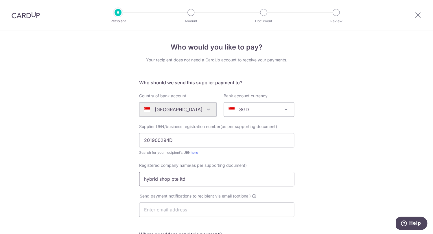
drag, startPoint x: 189, startPoint y: 179, endPoint x: 138, endPoint y: 174, distance: 50.8
click at [139, 174] on input "hybrid shop pte ltd" at bounding box center [216, 179] width 155 height 14
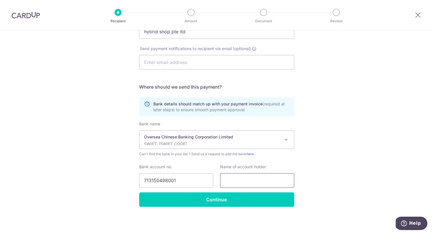
click at [248, 180] on input "text" at bounding box center [257, 180] width 74 height 14
paste input "hybrid shop pte ltd"
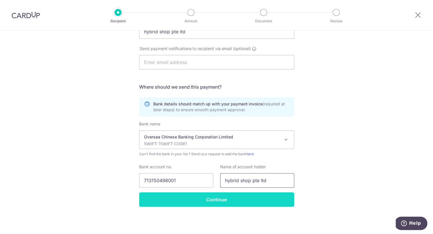
type input "hybrid shop pte ltd"
click at [189, 202] on input "Continue" at bounding box center [216, 199] width 155 height 14
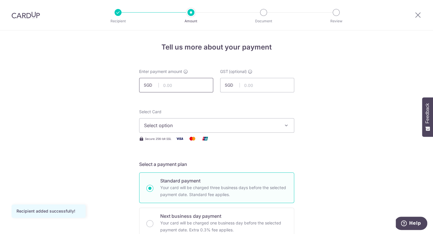
click at [182, 86] on input "text" at bounding box center [176, 85] width 74 height 14
type input "563.00"
click at [198, 126] on span "Select option" at bounding box center [211, 125] width 135 height 7
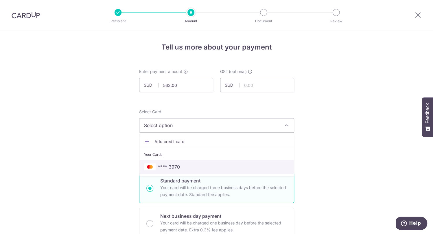
click at [188, 160] on link "**** 3970" at bounding box center [216, 167] width 154 height 14
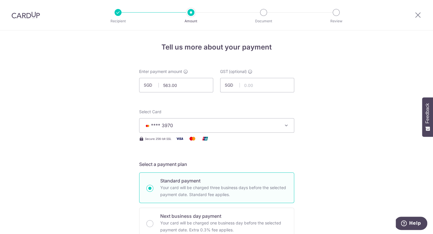
scroll to position [197, 0]
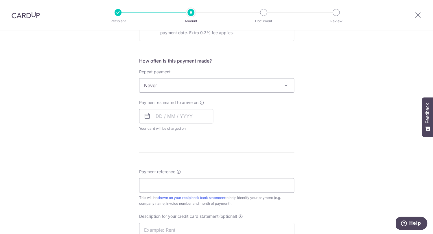
click at [191, 86] on span "Never" at bounding box center [216, 85] width 154 height 14
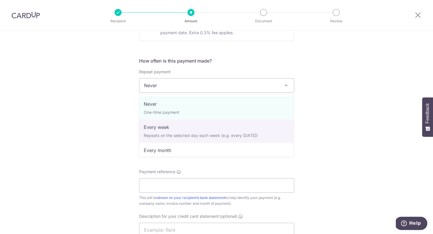
select select "2"
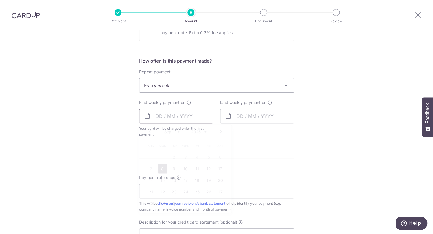
click at [189, 116] on input "text" at bounding box center [176, 116] width 74 height 14
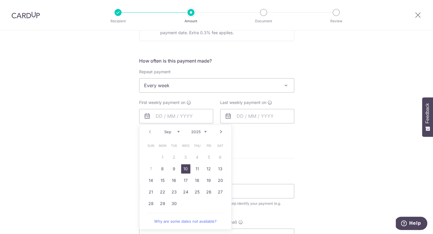
click at [186, 169] on link "10" at bounding box center [185, 168] width 9 height 9
type input "[DATE]"
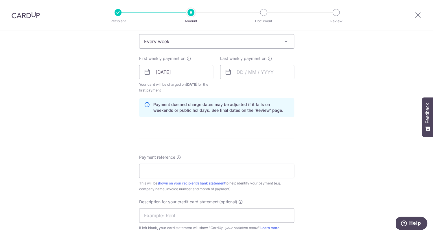
scroll to position [250, 0]
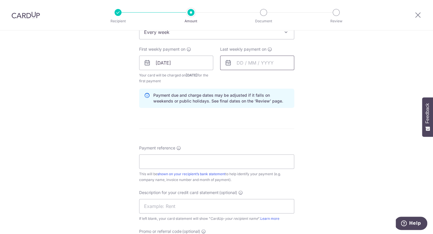
click at [250, 59] on input "text" at bounding box center [257, 63] width 74 height 14
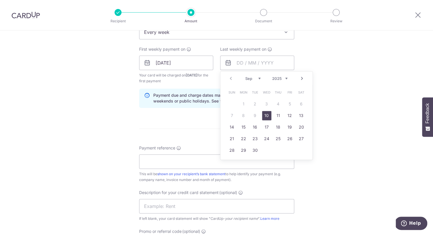
click at [302, 80] on link "Next" at bounding box center [301, 78] width 7 height 7
click at [266, 117] on link "8" at bounding box center [266, 115] width 9 height 9
type input "08/10/2025"
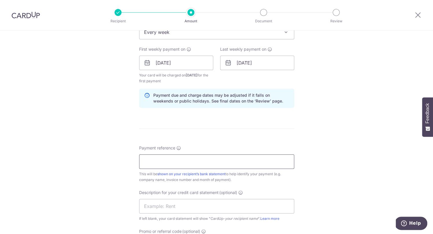
click at [229, 164] on input "Payment reference" at bounding box center [216, 161] width 155 height 14
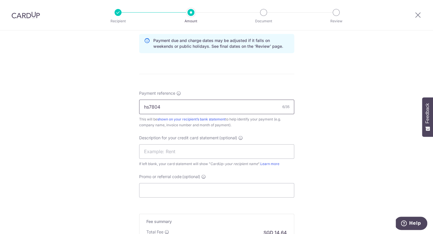
scroll to position [304, 0]
type input "hs7804"
click at [220, 154] on input "text" at bounding box center [216, 152] width 155 height 14
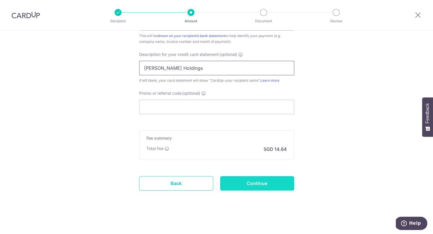
type input "Stark Holdings"
click at [259, 185] on input "Continue" at bounding box center [257, 183] width 74 height 14
type input "Create Schedule"
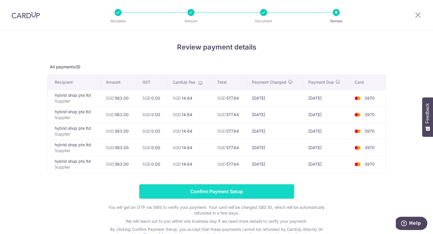
click at [251, 193] on input "Confirm Payment Setup" at bounding box center [216, 191] width 155 height 14
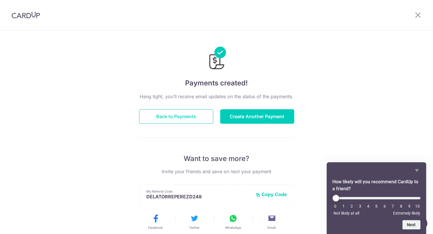
click at [192, 116] on button "Back to Payments" at bounding box center [176, 116] width 74 height 14
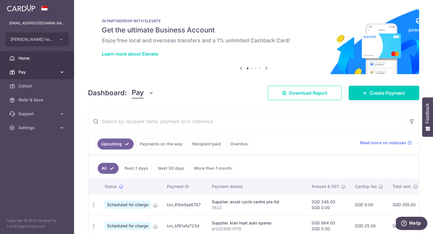
click at [41, 71] on span "Pay" at bounding box center [38, 72] width 38 height 6
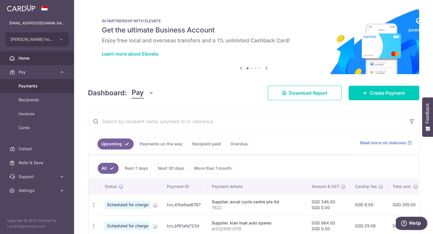
click at [35, 85] on span "Payments" at bounding box center [38, 86] width 38 height 6
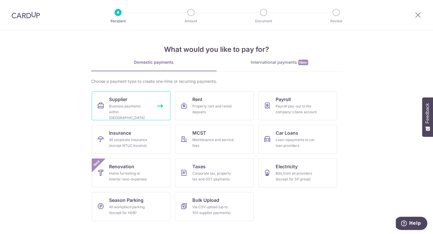
click at [145, 102] on link "Supplier Business payments within [GEOGRAPHIC_DATA]" at bounding box center [131, 105] width 79 height 29
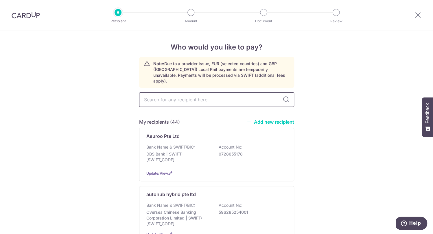
click at [161, 97] on input "text" at bounding box center [216, 99] width 155 height 14
type input "vic"
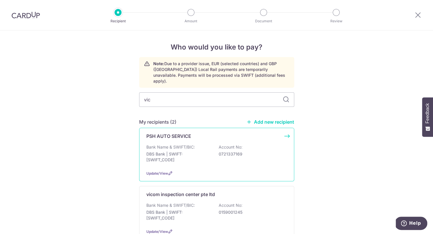
scroll to position [34, 0]
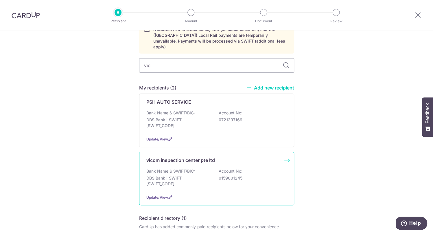
click at [166, 175] on p "DBS Bank | SWIFT: DBSSSGSGXXX" at bounding box center [178, 181] width 65 height 12
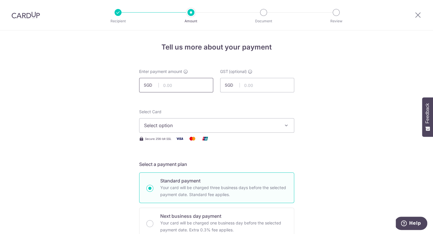
click at [179, 85] on input "text" at bounding box center [176, 85] width 74 height 14
type input "500.00"
click at [174, 129] on span "Select option" at bounding box center [211, 125] width 135 height 7
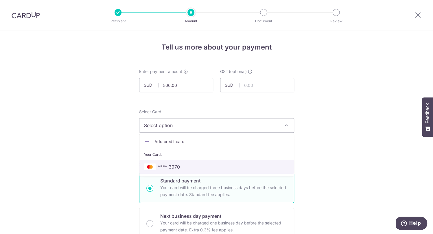
click at [171, 168] on span "**** 3970" at bounding box center [169, 166] width 22 height 7
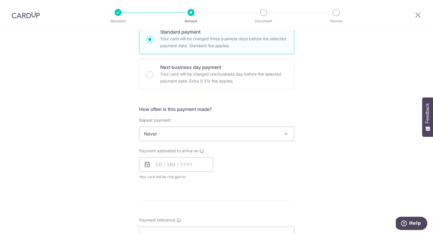
scroll to position [156, 0]
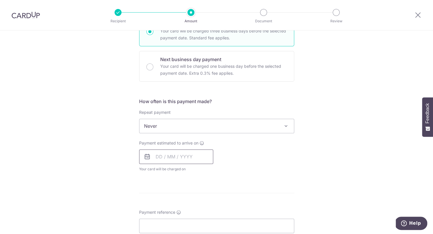
click at [167, 155] on input "text" at bounding box center [176, 156] width 74 height 14
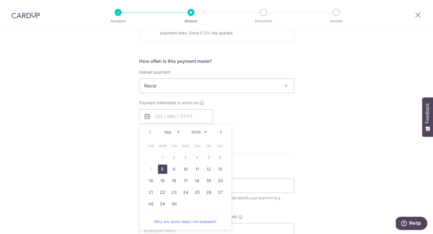
click at [193, 100] on div "How often is this payment made? Repeat payment Never Every week Every month Eve…" at bounding box center [216, 97] width 155 height 79
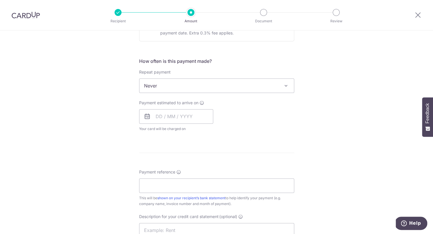
click at [199, 91] on span "Never" at bounding box center [216, 86] width 154 height 14
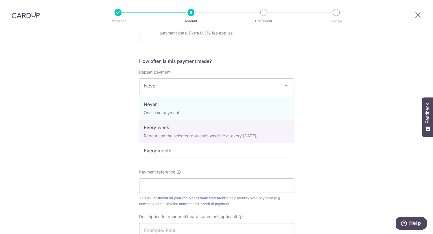
select select "2"
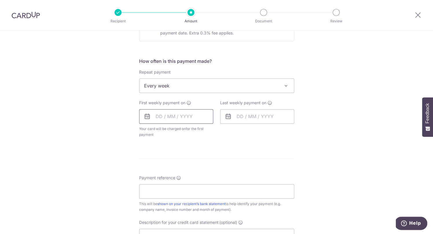
click at [182, 119] on input "text" at bounding box center [176, 116] width 74 height 14
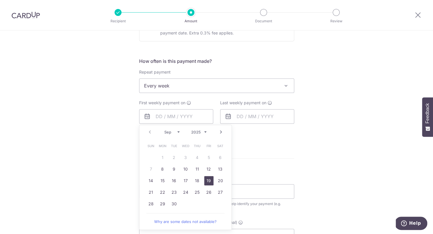
click at [210, 181] on link "19" at bounding box center [208, 180] width 9 height 9
type input "19/09/2025"
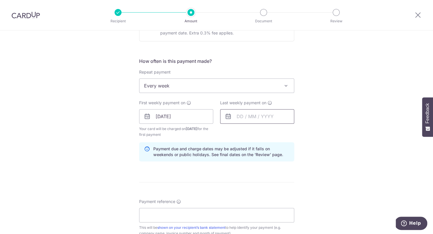
click at [241, 115] on input "text" at bounding box center [257, 116] width 74 height 14
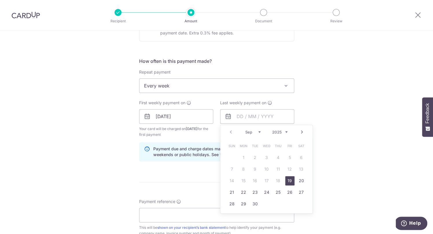
click at [303, 130] on link "Next" at bounding box center [301, 131] width 7 height 7
click at [289, 201] on link "31" at bounding box center [289, 203] width 9 height 9
type input "31/10/2025"
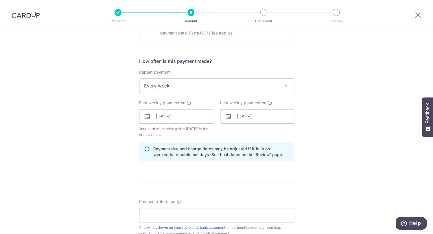
scroll to position [251, 0]
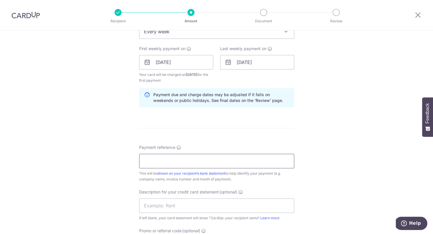
click at [244, 163] on input "Payment reference" at bounding box center [216, 161] width 155 height 14
type input "Stark Holdings"
click at [222, 207] on input "text" at bounding box center [216, 205] width 155 height 14
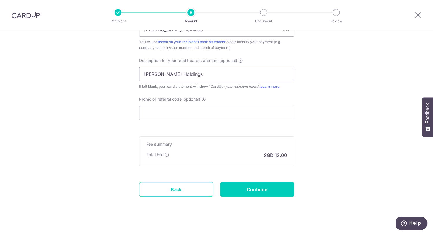
scroll to position [388, 0]
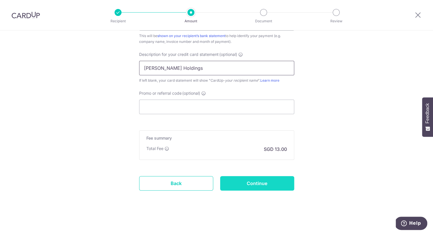
type input "Stark Holdings"
click at [249, 180] on input "Continue" at bounding box center [257, 183] width 74 height 14
type input "Create Schedule"
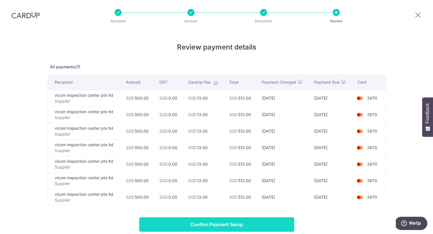
click at [239, 222] on input "Confirm Payment Setup" at bounding box center [216, 224] width 155 height 14
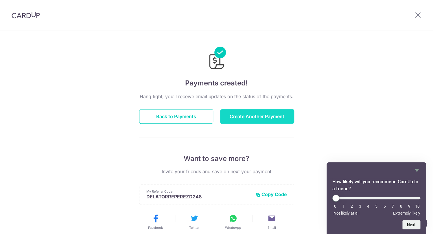
click at [244, 117] on button "Create Another Payment" at bounding box center [257, 116] width 74 height 14
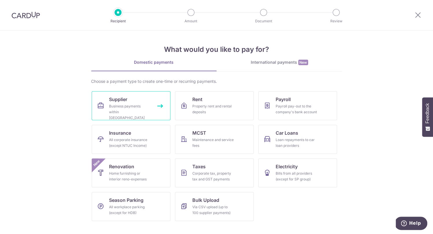
click at [112, 106] on div "Business payments within Singapore" at bounding box center [130, 111] width 42 height 17
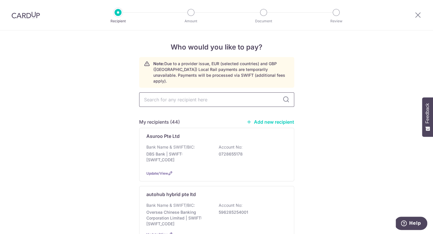
click at [173, 97] on input "text" at bounding box center [216, 99] width 155 height 14
type input "fas"
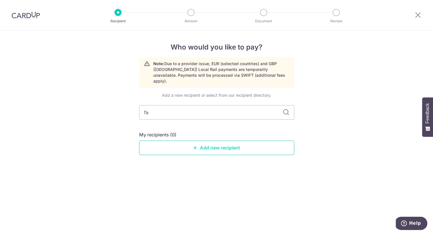
type input "f"
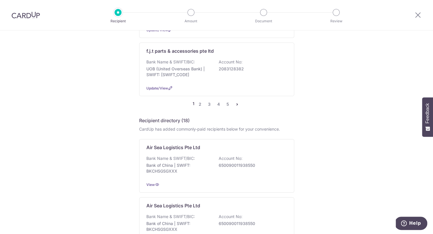
scroll to position [621, 0]
click at [199, 107] on link "2" at bounding box center [200, 103] width 7 height 7
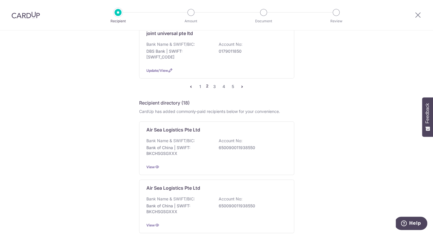
scroll to position [659, 0]
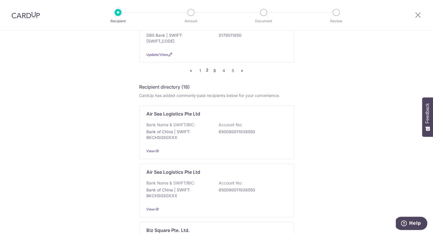
click at [215, 74] on link "3" at bounding box center [214, 70] width 7 height 7
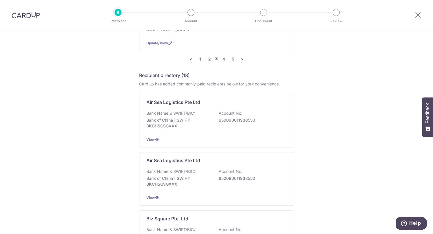
scroll to position [0, 0]
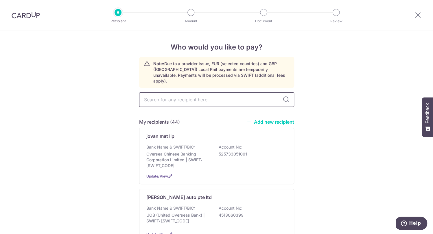
click at [233, 95] on input "text" at bounding box center [216, 99] width 155 height 14
type input "hsi"
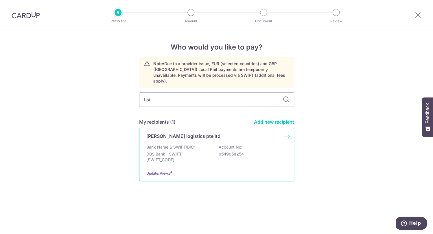
click at [190, 132] on p "hsien shih logistics pte ltd" at bounding box center [183, 135] width 74 height 7
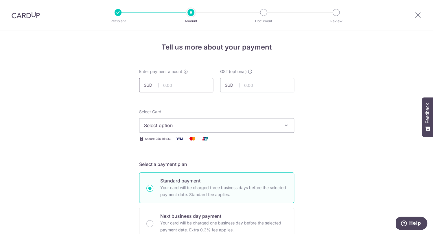
click at [189, 84] on input "text" at bounding box center [176, 85] width 74 height 14
type input "215.92"
click at [190, 124] on span "Select option" at bounding box center [211, 125] width 135 height 7
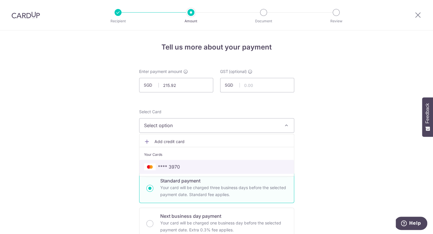
click at [182, 168] on span "**** 3970" at bounding box center [216, 166] width 145 height 7
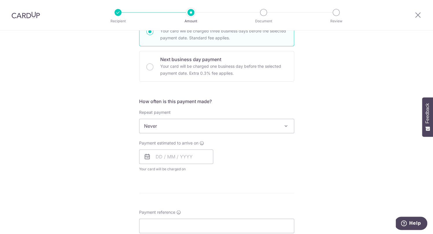
scroll to position [193, 0]
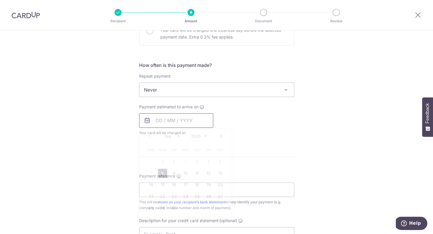
click at [168, 118] on input "text" at bounding box center [176, 120] width 74 height 14
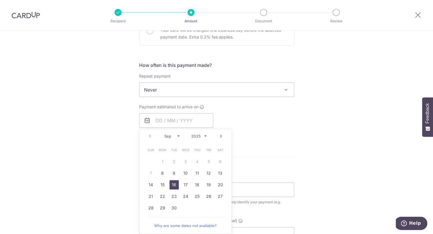
click at [175, 185] on link "16" at bounding box center [173, 184] width 9 height 9
type input "16/09/2025"
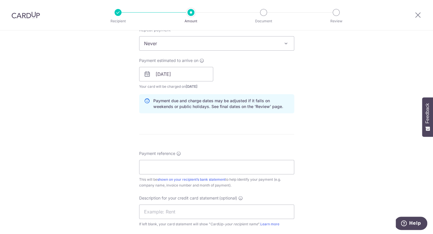
scroll to position [239, 0]
click at [177, 164] on input "Payment reference" at bounding box center [216, 167] width 155 height 14
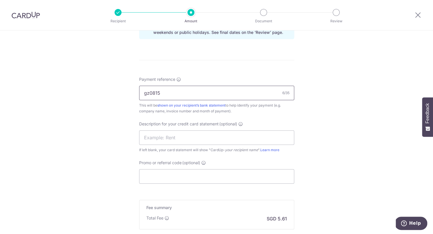
scroll to position [355, 0]
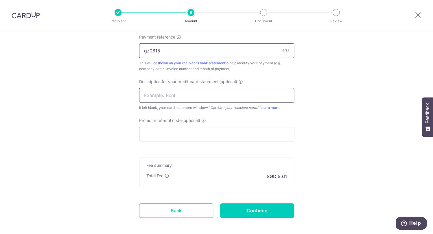
type input "gz0815"
click at [191, 95] on input "text" at bounding box center [216, 95] width 155 height 14
type input "Stark Holdings"
click at [256, 211] on input "Continue" at bounding box center [257, 210] width 74 height 14
type input "Create Schedule"
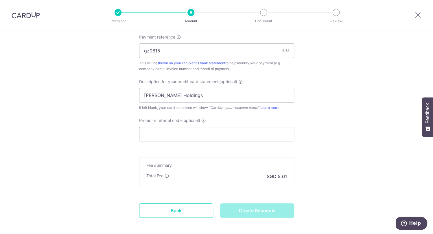
scroll to position [382, 0]
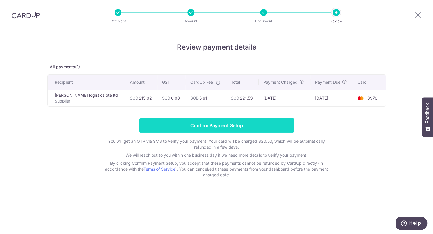
click at [263, 127] on input "Confirm Payment Setup" at bounding box center [216, 125] width 155 height 14
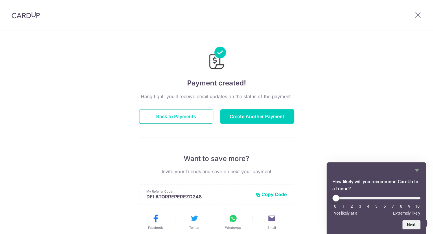
click at [194, 114] on button "Back to Payments" at bounding box center [176, 116] width 74 height 14
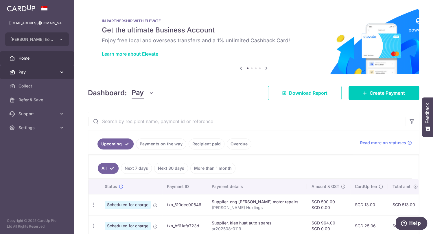
click at [54, 72] on span "Pay" at bounding box center [38, 72] width 38 height 6
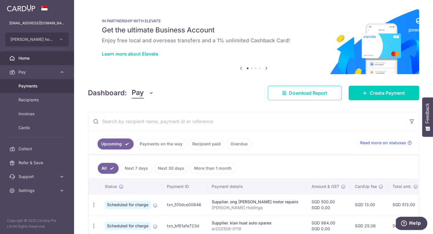
click at [29, 85] on span "Payments" at bounding box center [38, 86] width 38 height 6
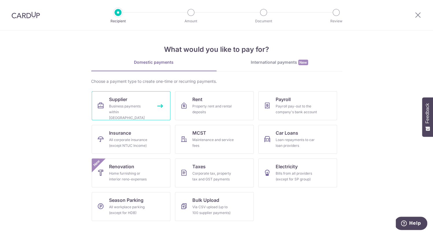
click at [124, 104] on div "Business payments within [GEOGRAPHIC_DATA]" at bounding box center [130, 111] width 42 height 17
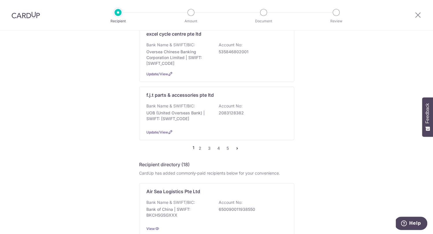
scroll to position [592, 0]
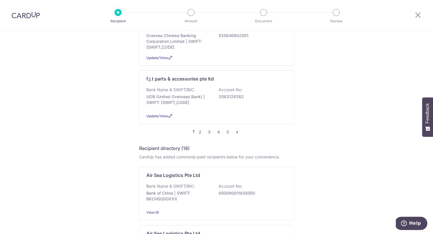
click at [237, 134] on icon "pager" at bounding box center [237, 132] width 5 height 5
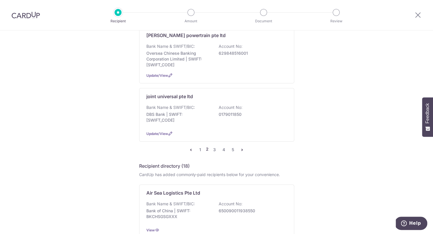
scroll to position [591, 0]
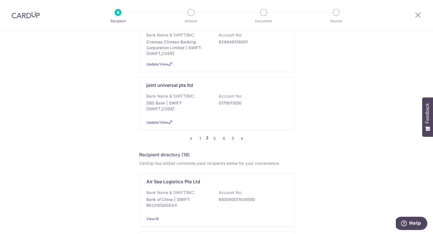
click at [242, 141] on icon "pager" at bounding box center [242, 138] width 5 height 5
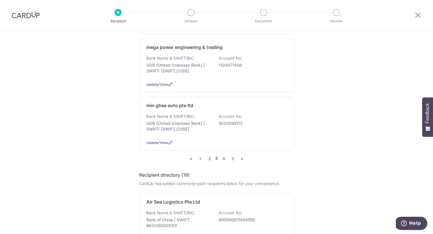
scroll to position [560, 0]
click at [242, 161] on icon "pager" at bounding box center [242, 158] width 5 height 5
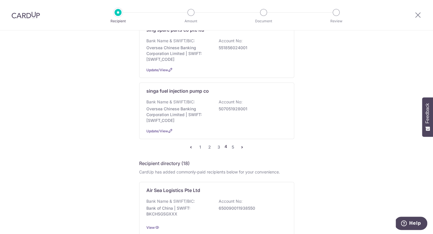
scroll to position [595, 0]
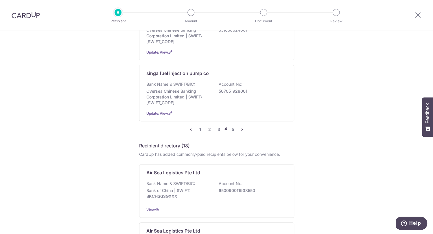
click at [243, 132] on icon "pager" at bounding box center [242, 129] width 5 height 5
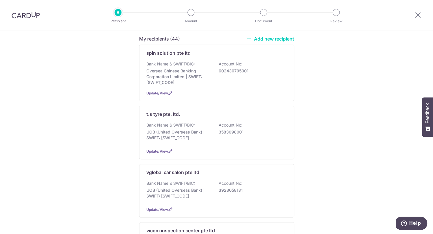
scroll to position [200, 0]
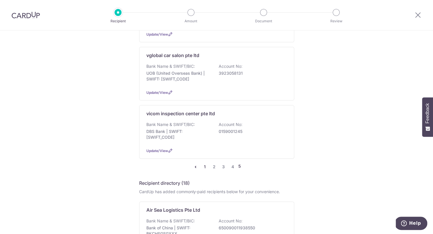
click at [204, 170] on link "1" at bounding box center [204, 166] width 7 height 7
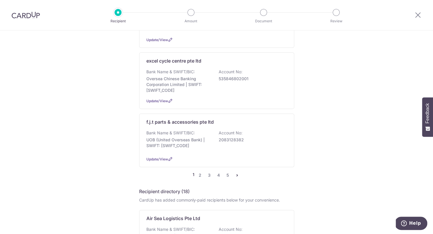
scroll to position [565, 0]
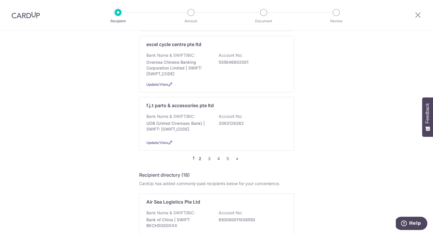
click at [201, 162] on link "2" at bounding box center [200, 158] width 7 height 7
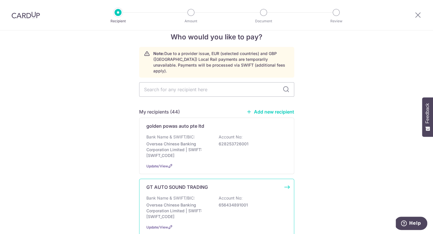
scroll to position [0, 0]
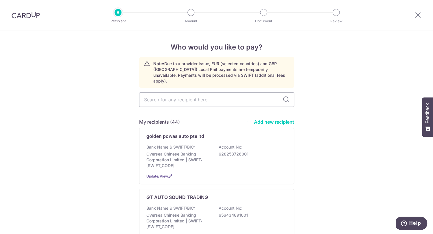
click at [268, 119] on link "Add new recipient" at bounding box center [270, 122] width 48 height 6
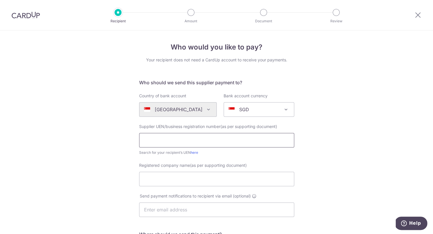
click at [204, 144] on input "text" at bounding box center [216, 140] width 155 height 14
type input "202414901H"
click at [208, 183] on input "Registered company name(as per supporting document)" at bounding box center [216, 179] width 155 height 14
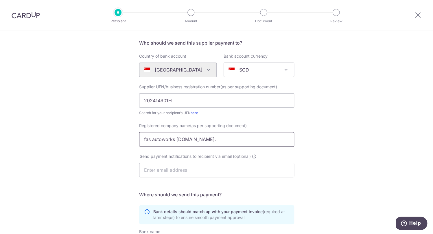
scroll to position [147, 0]
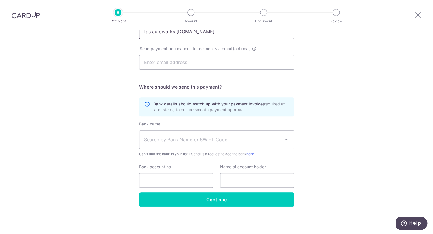
type input "fas autoworks pte.ltd."
click at [193, 136] on span "Search by Bank Name or SWIFT Code" at bounding box center [212, 139] width 136 height 7
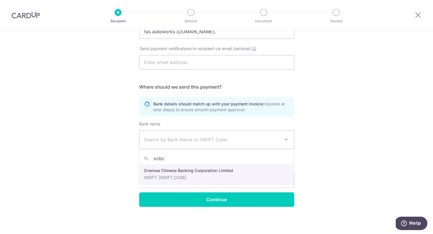
type input "ocbc"
select select "12"
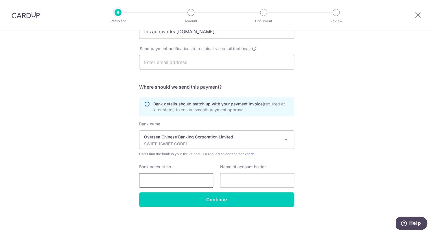
click at [191, 176] on input "Bank account no." at bounding box center [176, 180] width 74 height 14
type input "596621052001"
click at [240, 178] on input "text" at bounding box center [257, 180] width 74 height 14
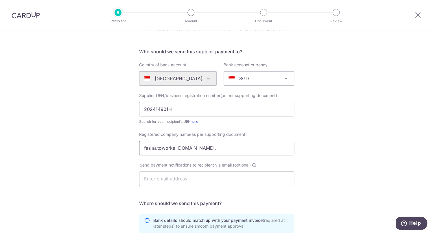
drag, startPoint x: 141, startPoint y: 150, endPoint x: 204, endPoint y: 144, distance: 63.7
click at [204, 144] on input "fas autoworks pte.ltd." at bounding box center [216, 148] width 155 height 14
drag, startPoint x: 202, startPoint y: 148, endPoint x: 135, endPoint y: 141, distance: 67.1
click at [139, 141] on input "fas autoworks pte.ltd." at bounding box center [216, 148] width 155 height 14
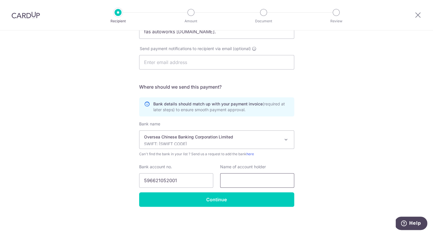
click at [251, 176] on input "text" at bounding box center [257, 180] width 74 height 14
paste input "fas autoworks pte.ltd."
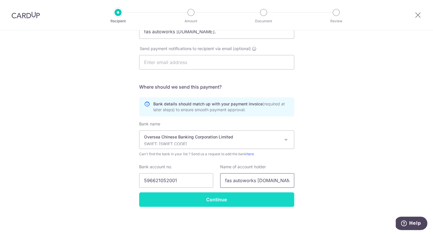
type input "fas autoworks pte.ltd."
click at [244, 201] on input "Continue" at bounding box center [216, 199] width 155 height 14
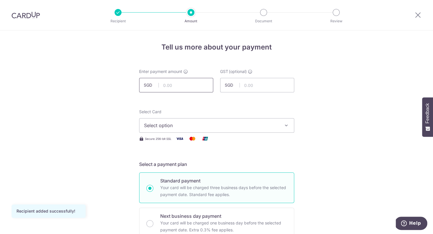
click at [198, 84] on input "text" at bounding box center [176, 85] width 74 height 14
type input "500.00"
click at [222, 124] on span "Select option" at bounding box center [211, 125] width 135 height 7
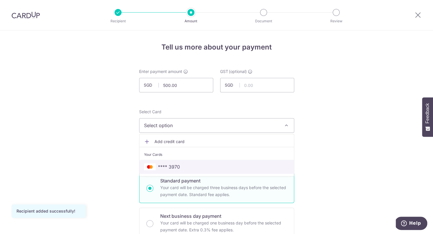
click at [204, 165] on span "**** 3970" at bounding box center [216, 166] width 145 height 7
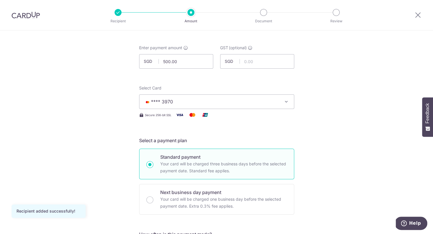
scroll to position [134, 0]
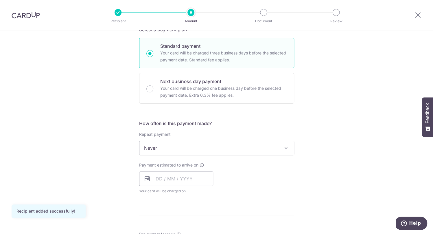
click at [180, 148] on span "Never" at bounding box center [216, 148] width 154 height 14
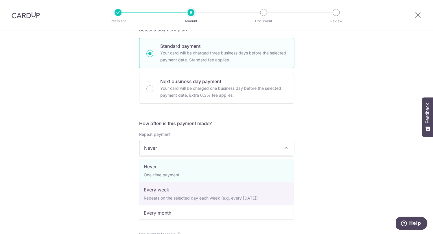
select select "2"
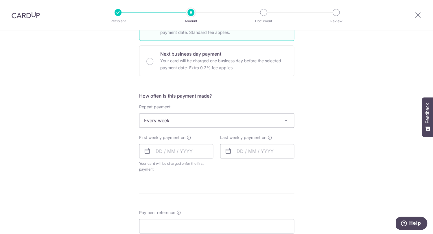
scroll to position [164, 0]
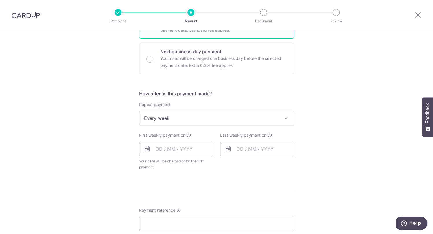
click at [182, 156] on div "First weekly payment on Your card will be charged on for the first payment * If…" at bounding box center [176, 151] width 74 height 38
click at [182, 151] on input "text" at bounding box center [176, 148] width 74 height 14
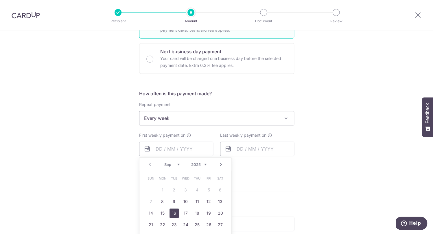
click at [174, 212] on link "16" at bounding box center [173, 212] width 9 height 9
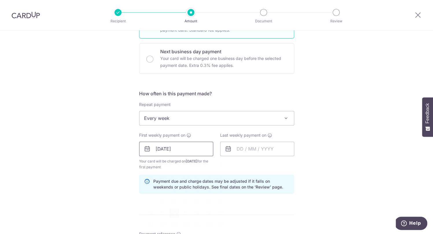
click at [183, 148] on input "16/09/2025" at bounding box center [176, 148] width 74 height 14
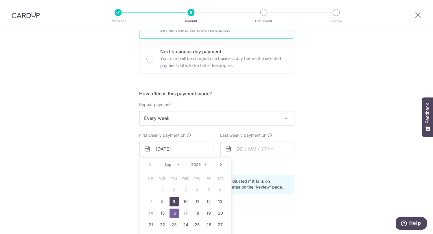
click at [175, 201] on link "9" at bounding box center [173, 201] width 9 height 9
type input "09/09/2025"
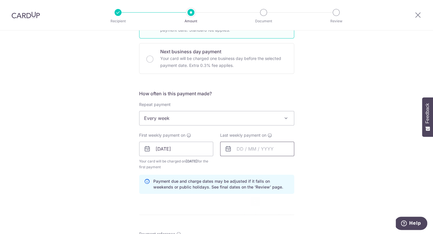
click at [239, 151] on input "text" at bounding box center [257, 148] width 74 height 14
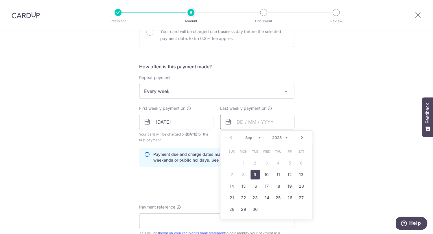
scroll to position [198, 0]
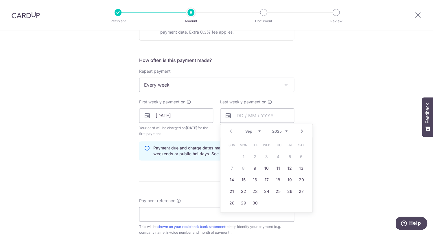
click at [301, 130] on link "Next" at bounding box center [301, 131] width 7 height 7
click at [255, 202] on link "28" at bounding box center [254, 202] width 9 height 9
type input "28/10/2025"
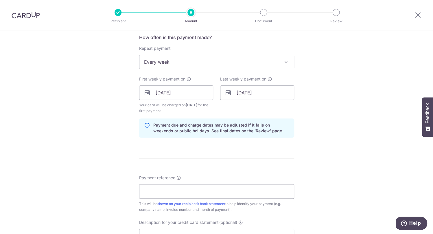
scroll to position [225, 0]
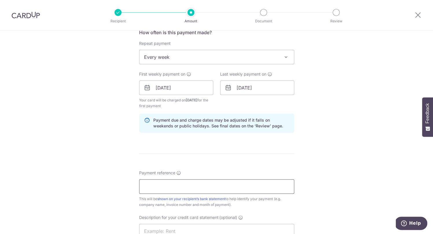
click at [246, 185] on input "Payment reference" at bounding box center [216, 186] width 155 height 14
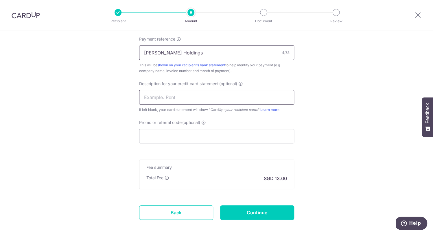
type input "Stark Holdings"
click at [216, 99] on input "text" at bounding box center [216, 97] width 155 height 14
type input "Stark Holdings"
click at [245, 214] on input "Continue" at bounding box center [257, 212] width 74 height 14
type input "Create Schedule"
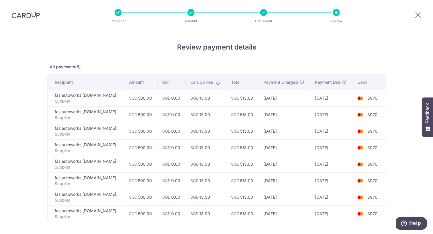
scroll to position [93, 0]
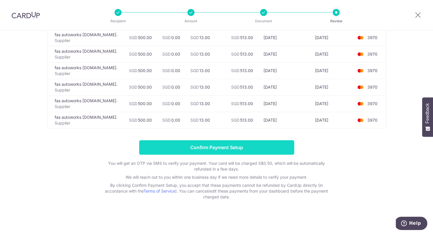
click at [252, 153] on input "Confirm Payment Setup" at bounding box center [216, 147] width 155 height 14
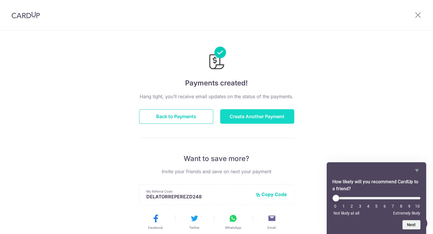
click at [245, 117] on button "Create Another Payment" at bounding box center [257, 116] width 74 height 14
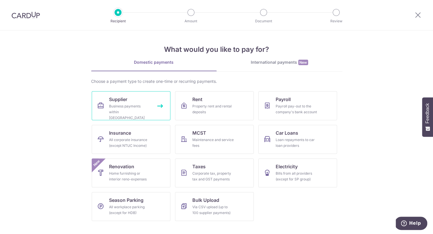
click at [154, 116] on link "Supplier Business payments within [GEOGRAPHIC_DATA]" at bounding box center [131, 105] width 79 height 29
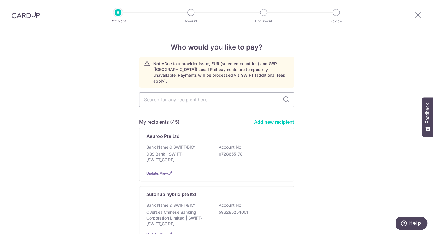
click at [265, 119] on link "Add new recipient" at bounding box center [270, 122] width 48 height 6
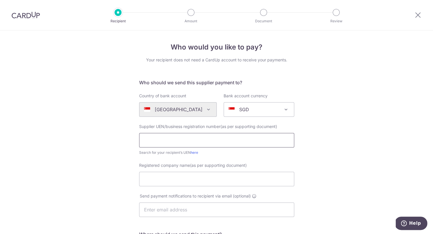
click at [224, 140] on input "text" at bounding box center [216, 140] width 155 height 14
type input "198101238M"
click at [219, 178] on input "Registered company name(as per supporting document)" at bounding box center [216, 179] width 155 height 14
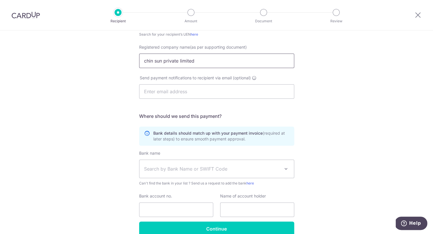
scroll to position [118, 0]
type input "chin sun private limited"
click at [217, 170] on span "Search by Bank Name or SWIFT Code" at bounding box center [212, 168] width 136 height 7
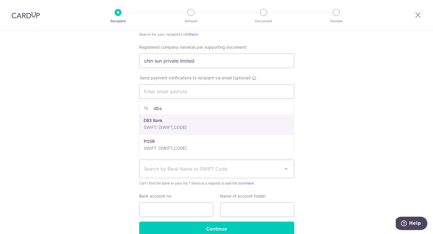
type input "dbs"
select select "6"
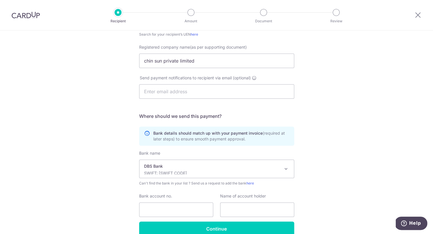
scroll to position [147, 0]
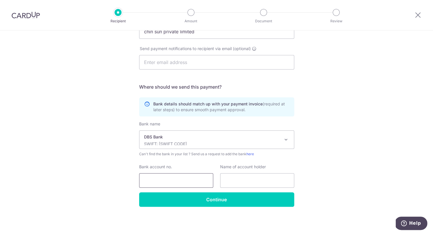
click at [198, 182] on input "Bank account no." at bounding box center [176, 180] width 74 height 14
type input "0010113070"
click at [248, 182] on input "text" at bounding box center [257, 180] width 74 height 14
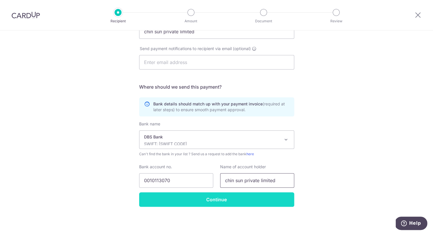
type input "chin sun private limited"
click at [229, 198] on input "Continue" at bounding box center [216, 199] width 155 height 14
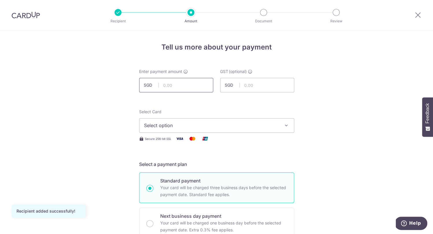
click at [193, 88] on input "text" at bounding box center [176, 85] width 74 height 14
type input "500.00"
click at [202, 123] on span "Select option" at bounding box center [211, 125] width 135 height 7
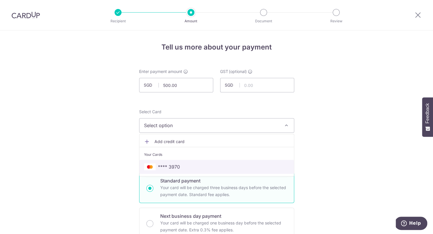
click at [192, 165] on span "**** 3970" at bounding box center [216, 166] width 145 height 7
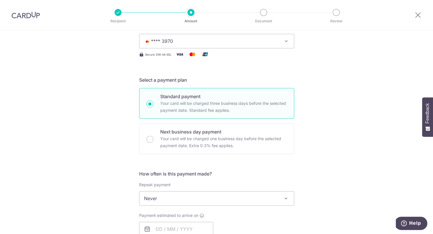
scroll to position [150, 0]
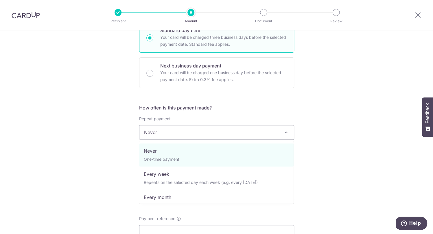
click at [188, 129] on span "Never" at bounding box center [216, 132] width 154 height 14
select select "3"
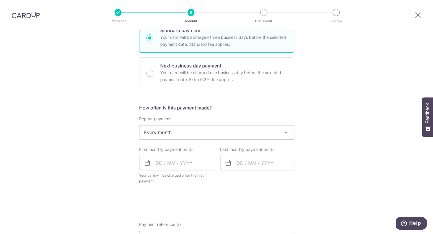
click at [176, 172] on div "First monthly payment on Your card will be charged on for the first payment * I…" at bounding box center [176, 165] width 74 height 38
click at [177, 164] on input "text" at bounding box center [176, 163] width 74 height 14
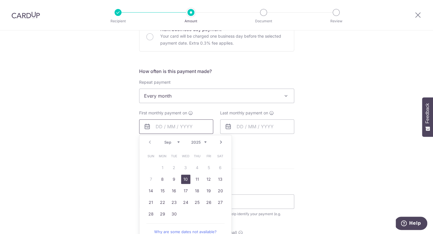
scroll to position [188, 0]
click at [176, 201] on link "23" at bounding box center [173, 200] width 9 height 9
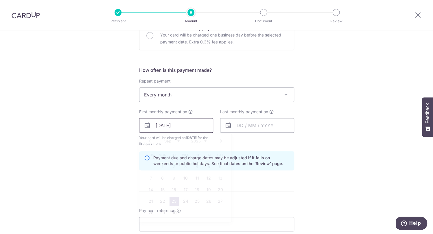
click at [193, 127] on input "[DATE]" at bounding box center [176, 125] width 74 height 14
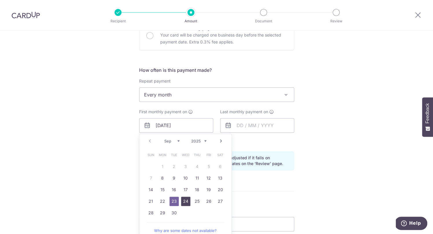
click at [188, 203] on link "24" at bounding box center [185, 200] width 9 height 9
type input "[DATE]"
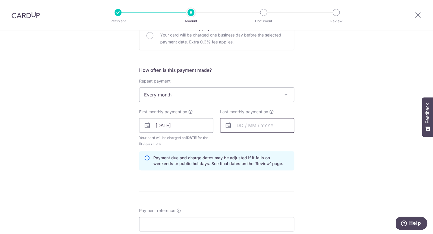
click at [239, 129] on input "text" at bounding box center [257, 125] width 74 height 14
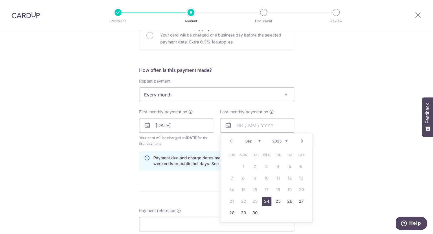
click at [266, 201] on link "24" at bounding box center [266, 200] width 9 height 9
type input "[DATE]"
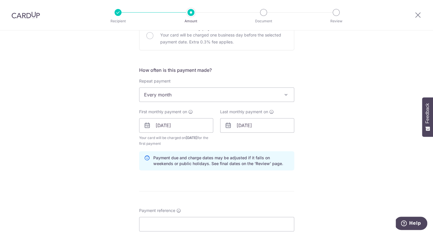
scroll to position [335, 0]
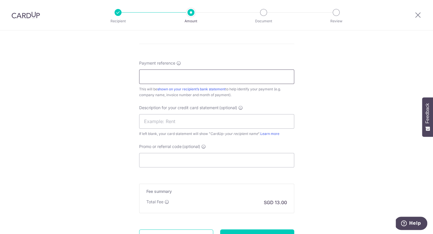
click at [239, 78] on input "Payment reference" at bounding box center [216, 76] width 155 height 14
type input "Stark Holdings"
click at [226, 119] on input "text" at bounding box center [216, 121] width 155 height 14
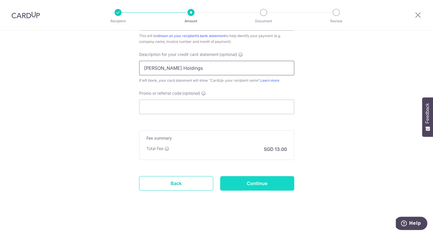
type input "Stark Holdings"
click at [240, 181] on input "Continue" at bounding box center [257, 183] width 74 height 14
type input "Create Schedule"
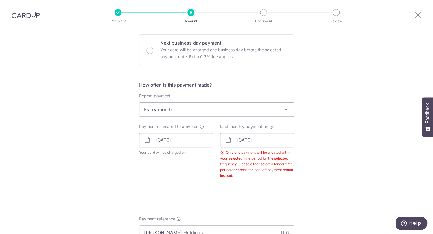
scroll to position [145, 0]
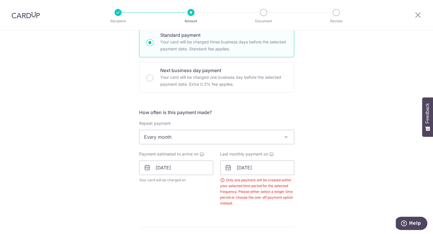
click at [227, 137] on span "Every month" at bounding box center [216, 137] width 154 height 14
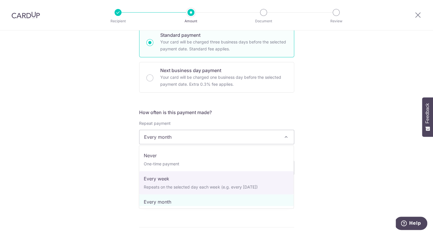
select select "2"
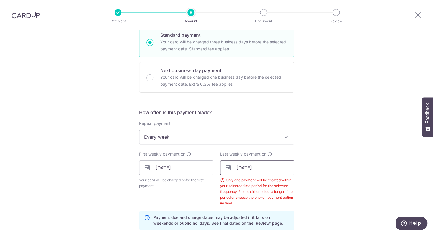
click at [247, 167] on input "[DATE]" at bounding box center [257, 167] width 74 height 14
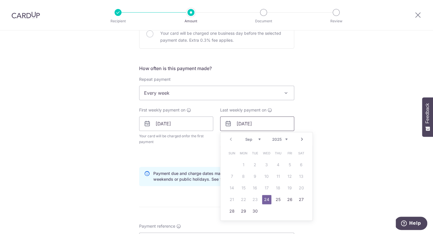
scroll to position [190, 0]
click at [232, 140] on div "Prev Next Sep Oct Nov Dec 2025 2026 2027 2028 2029 2030 2031 2032 2033 2034 2035" at bounding box center [266, 139] width 92 height 14
click at [302, 139] on link "Next" at bounding box center [301, 138] width 7 height 7
click at [256, 177] on link "7" at bounding box center [254, 175] width 9 height 9
type input "07/10/2025"
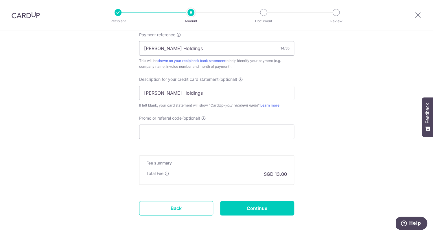
scroll to position [394, 0]
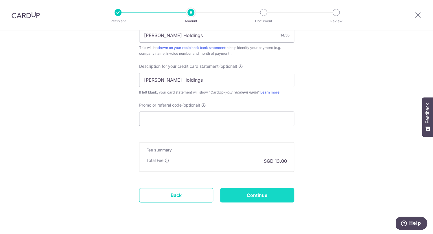
click at [260, 191] on input "Continue" at bounding box center [257, 195] width 74 height 14
type input "Create Schedule"
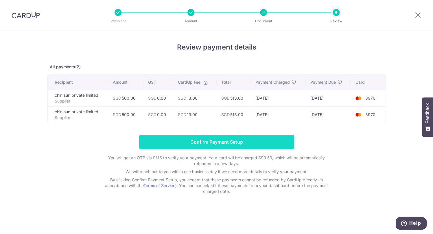
click at [261, 149] on input "Confirm Payment Setup" at bounding box center [216, 141] width 155 height 14
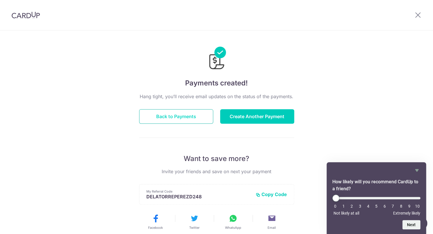
click at [167, 122] on button "Back to Payments" at bounding box center [176, 116] width 74 height 14
